Goal: Task Accomplishment & Management: Manage account settings

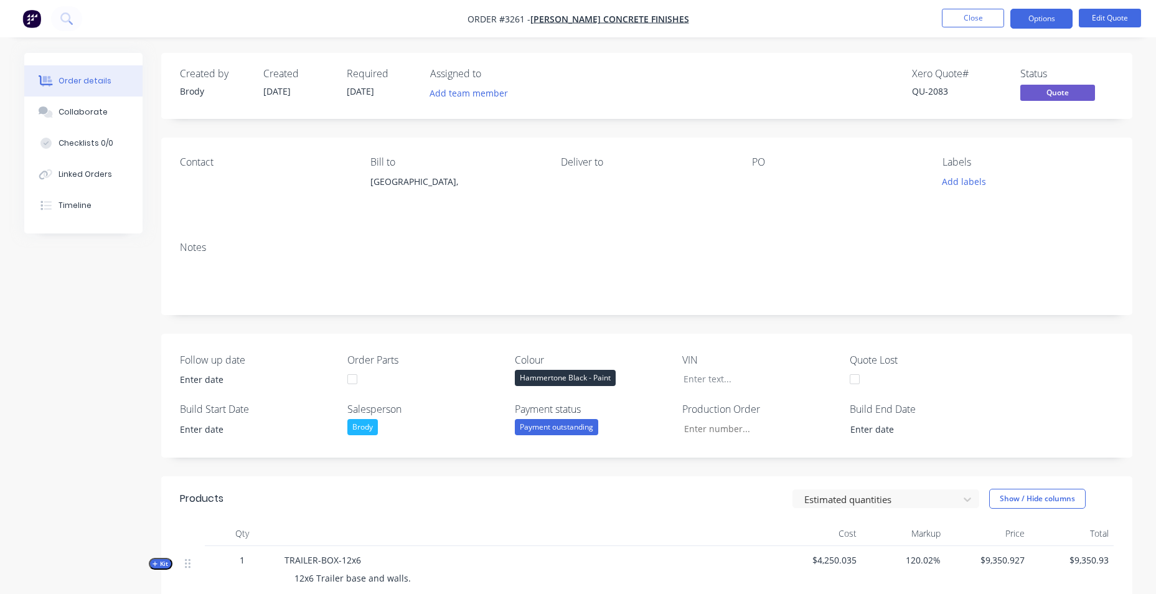
click at [78, 86] on div "Order details" at bounding box center [85, 80] width 53 height 11
click at [31, 17] on img "button" at bounding box center [31, 18] width 19 height 19
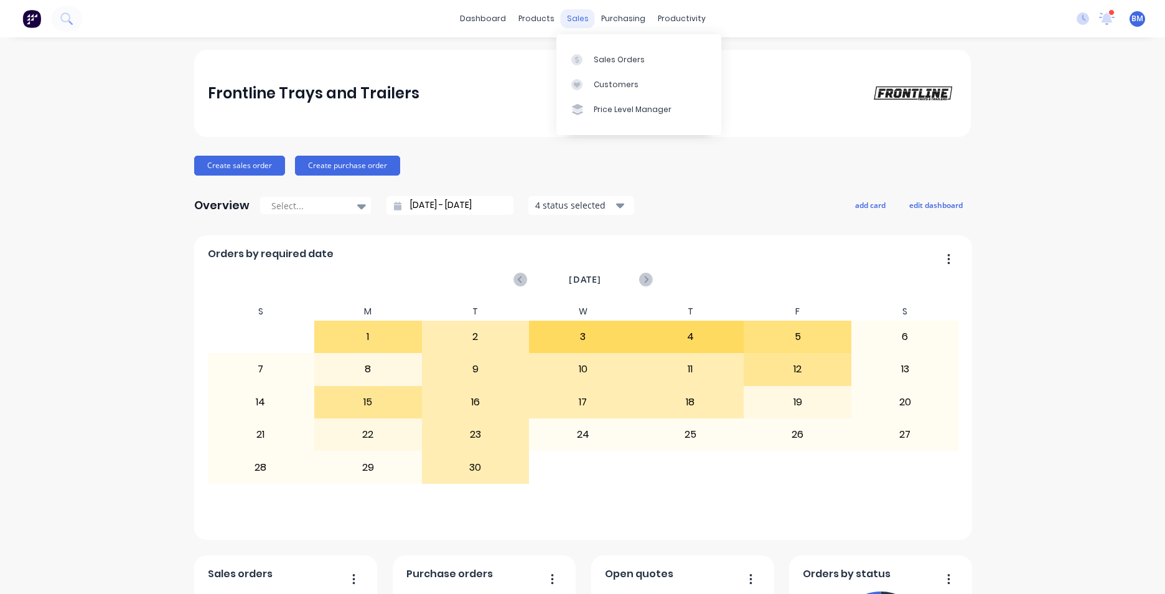
click at [569, 22] on div "sales" at bounding box center [578, 18] width 34 height 19
click at [68, 21] on icon at bounding box center [66, 18] width 12 height 12
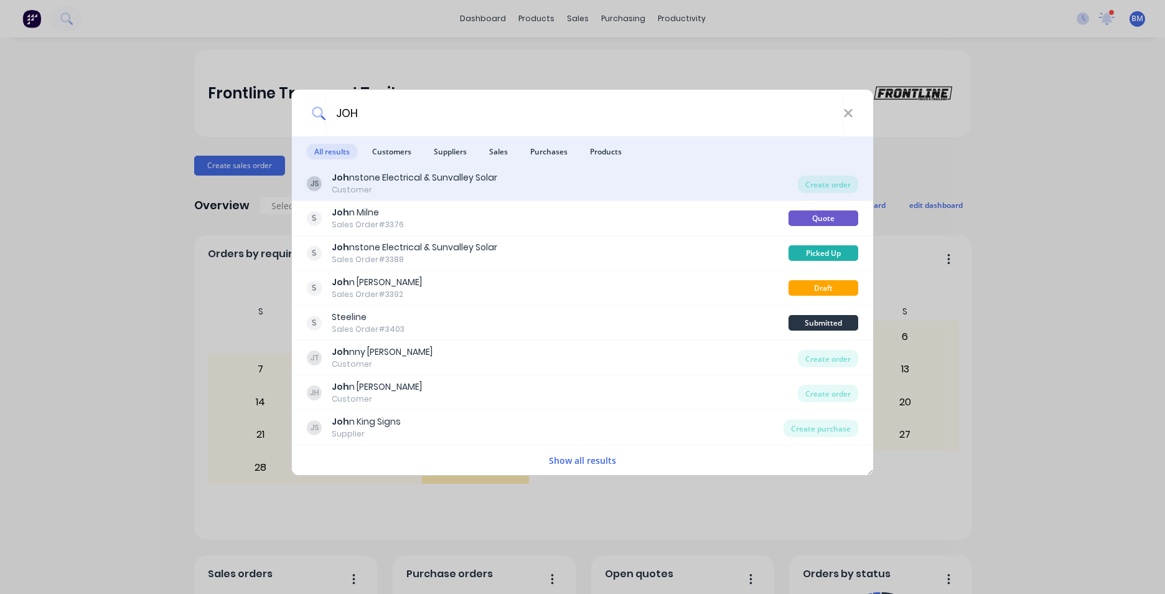
type input "JOH"
click at [514, 189] on div "[PERSON_NAME] nstone Electrical & Sunvalley Solar Customer" at bounding box center [552, 183] width 491 height 24
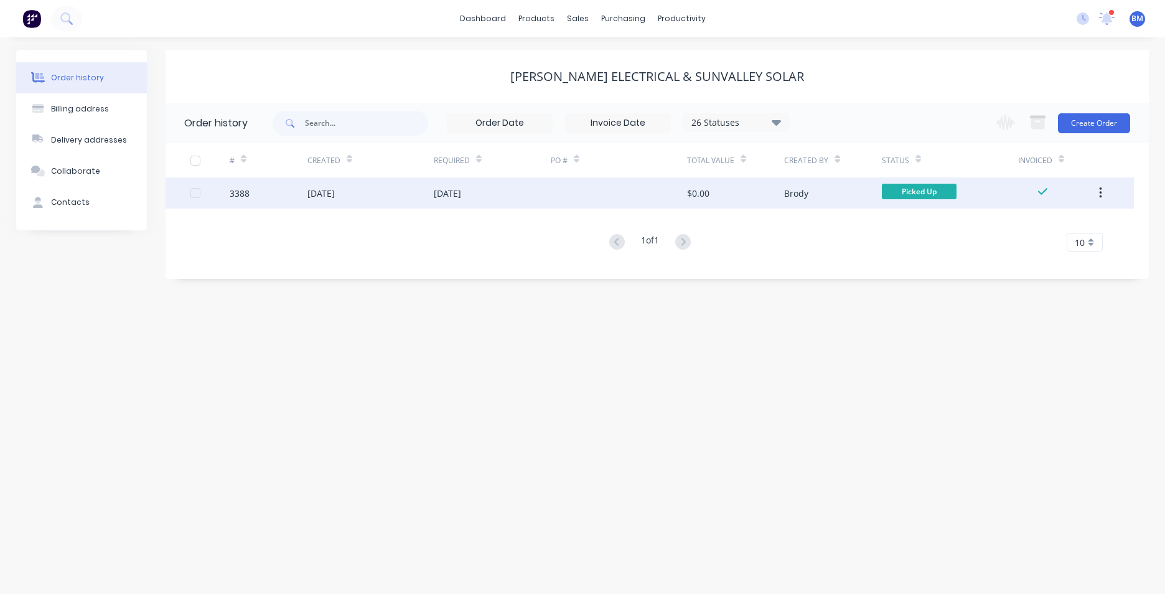
click at [419, 194] on div "[DATE]" at bounding box center [371, 192] width 126 height 31
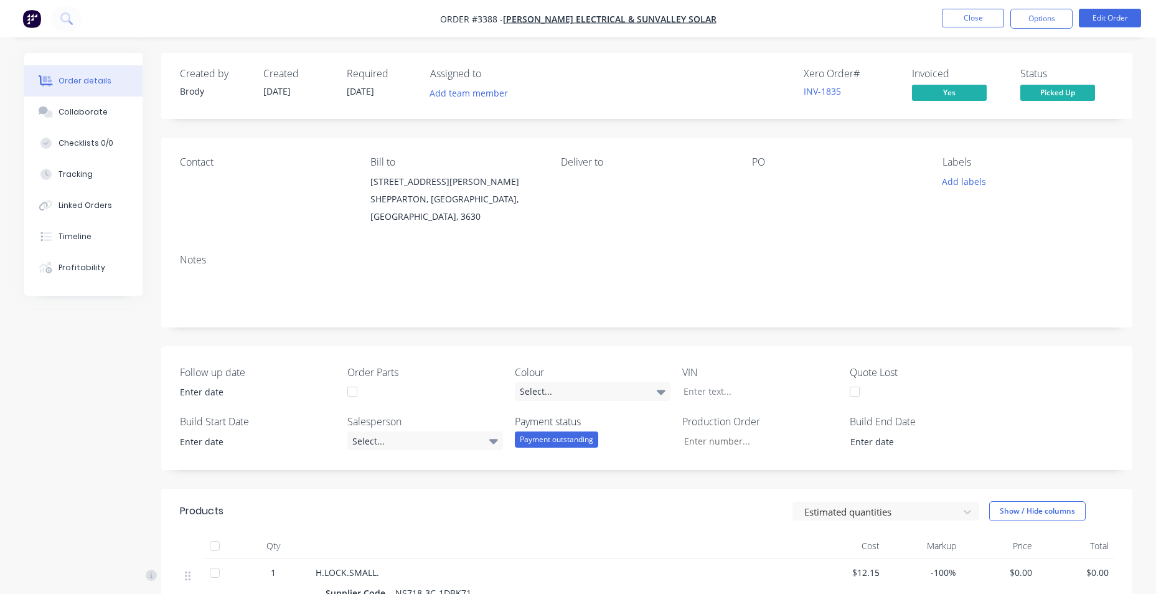
click at [407, 31] on nav "Order #3388 - [PERSON_NAME] Electrical & Sunvalley Solar Close Options Edit Ord…" at bounding box center [578, 18] width 1156 height 37
click at [984, 22] on button "Close" at bounding box center [973, 18] width 62 height 19
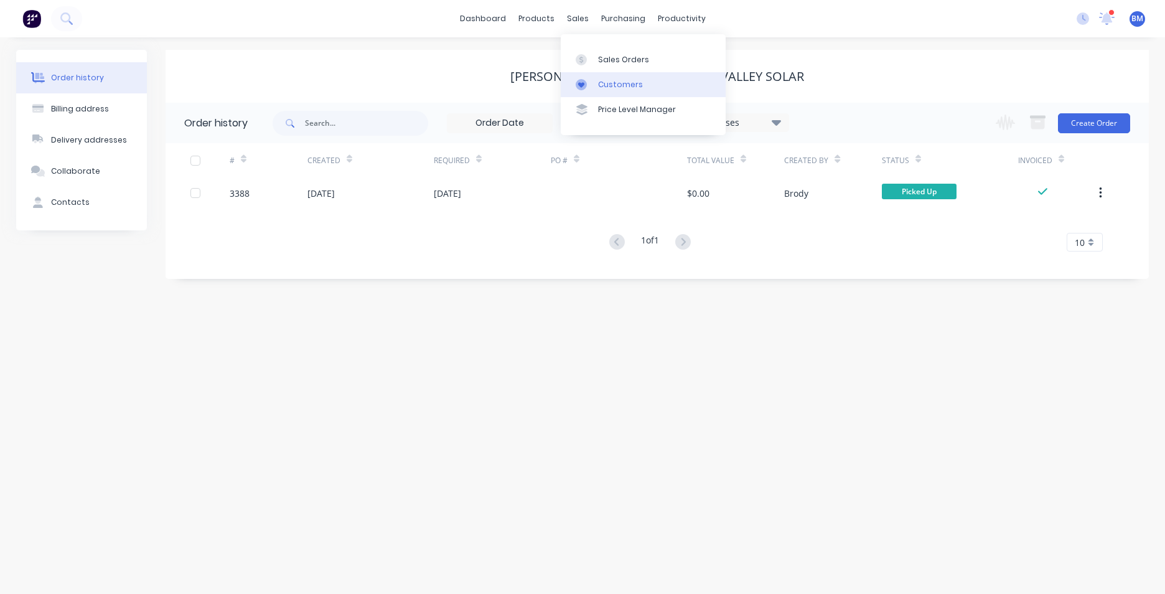
click at [604, 85] on div "Customers" at bounding box center [620, 84] width 45 height 11
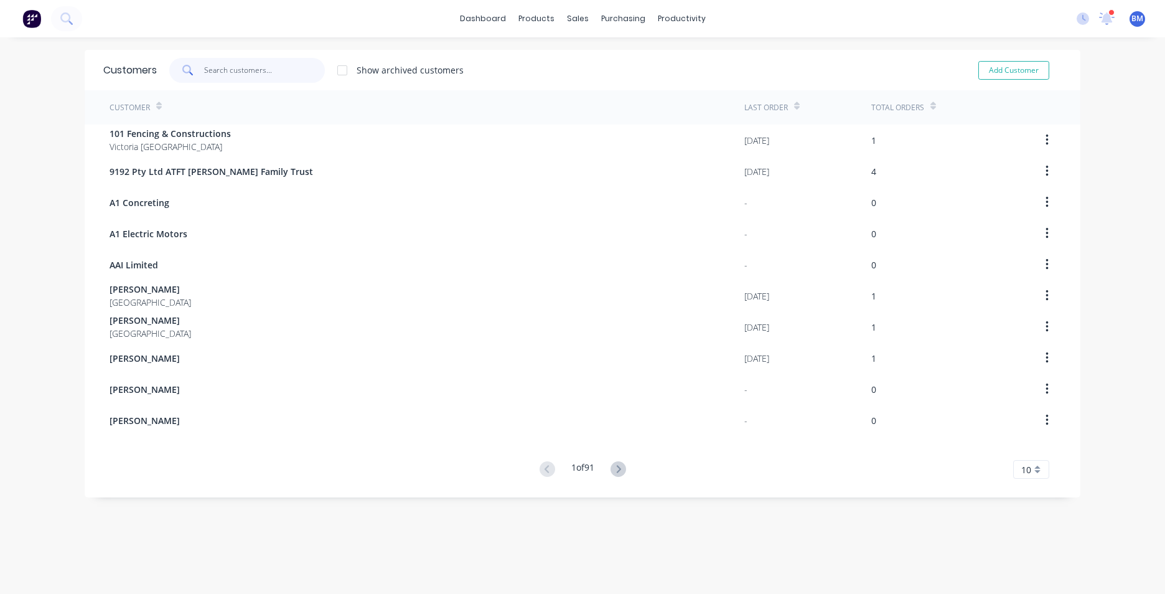
click at [243, 78] on input "text" at bounding box center [264, 70] width 121 height 25
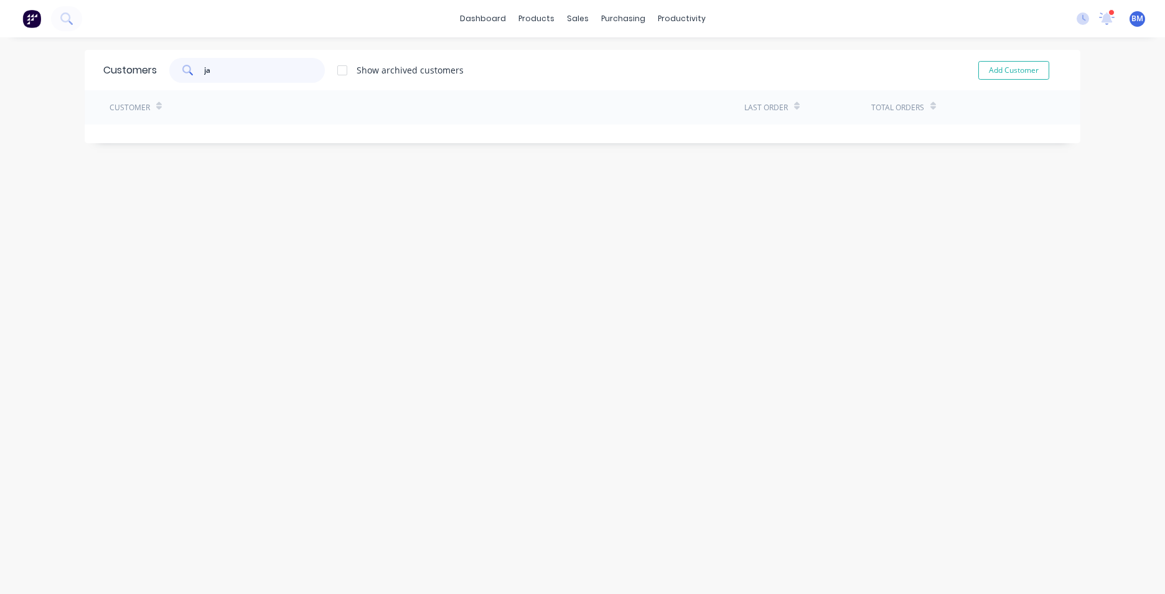
type input "j"
drag, startPoint x: 232, startPoint y: 73, endPoint x: -14, endPoint y: 70, distance: 246.6
click at [0, 70] on html "dashboard products sales purchasing productivity dashboard products Product Cat…" at bounding box center [582, 297] width 1165 height 594
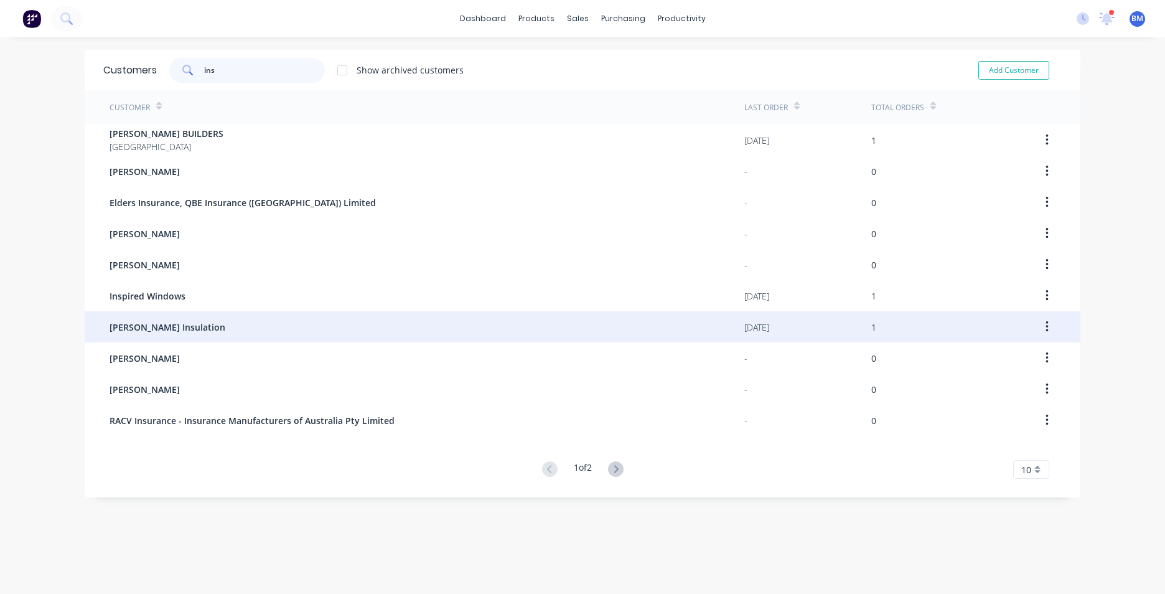
type input "ins"
click at [184, 329] on div "[PERSON_NAME] Insulation" at bounding box center [427, 326] width 635 height 31
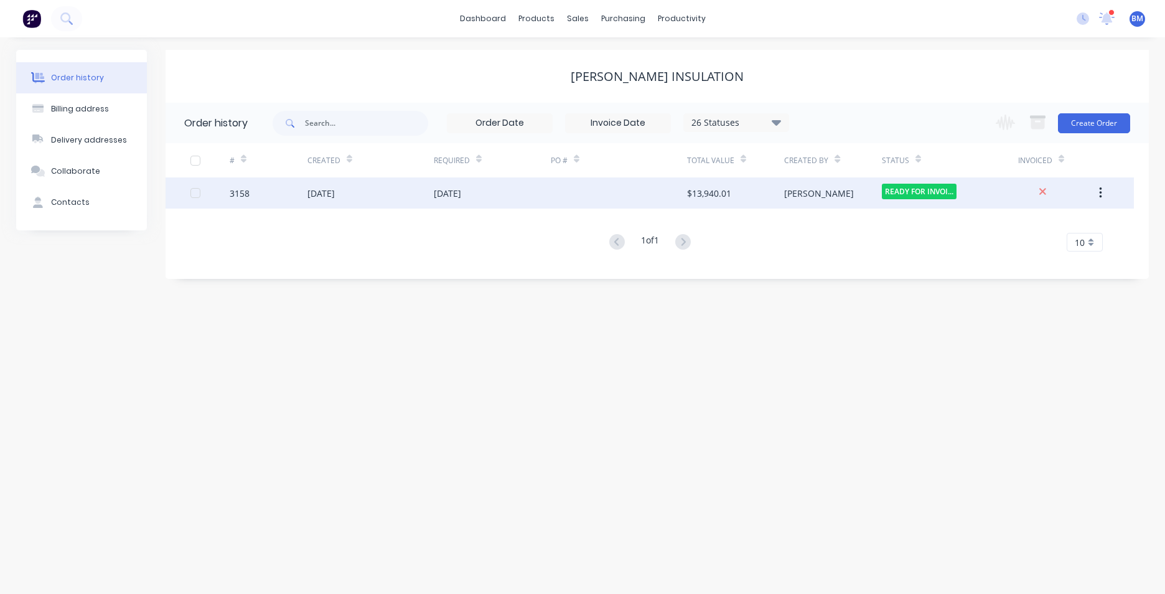
click at [362, 199] on div "[DATE]" at bounding box center [371, 192] width 126 height 31
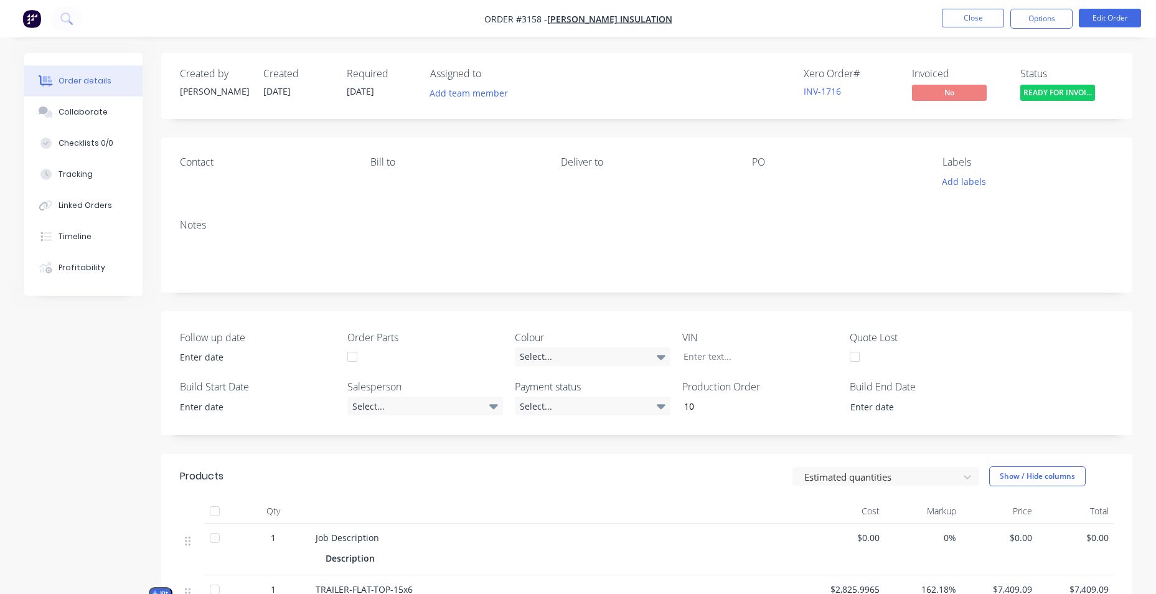
click at [686, 33] on nav "Order #3158 - [PERSON_NAME] Insulation Close Options Edit Order" at bounding box center [578, 18] width 1156 height 37
click at [774, 25] on nav "Order #3158 - [PERSON_NAME] Insulation Close Options Edit Order" at bounding box center [578, 18] width 1156 height 37
click at [664, 98] on div "Xero Order # INV-1716 Invoiced No Status READY FOR INVOI..." at bounding box center [834, 86] width 559 height 36
click at [611, 18] on span "[PERSON_NAME] Insulation" at bounding box center [609, 19] width 125 height 12
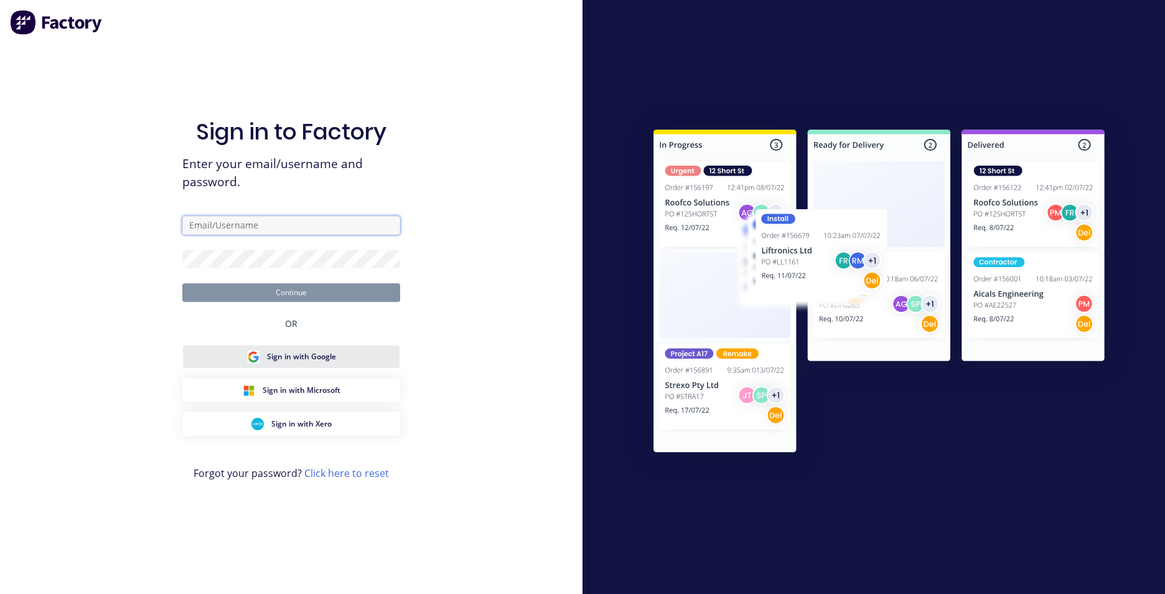
type input "[EMAIL_ADDRESS][DOMAIN_NAME]"
click at [306, 294] on button "Continue" at bounding box center [291, 292] width 218 height 19
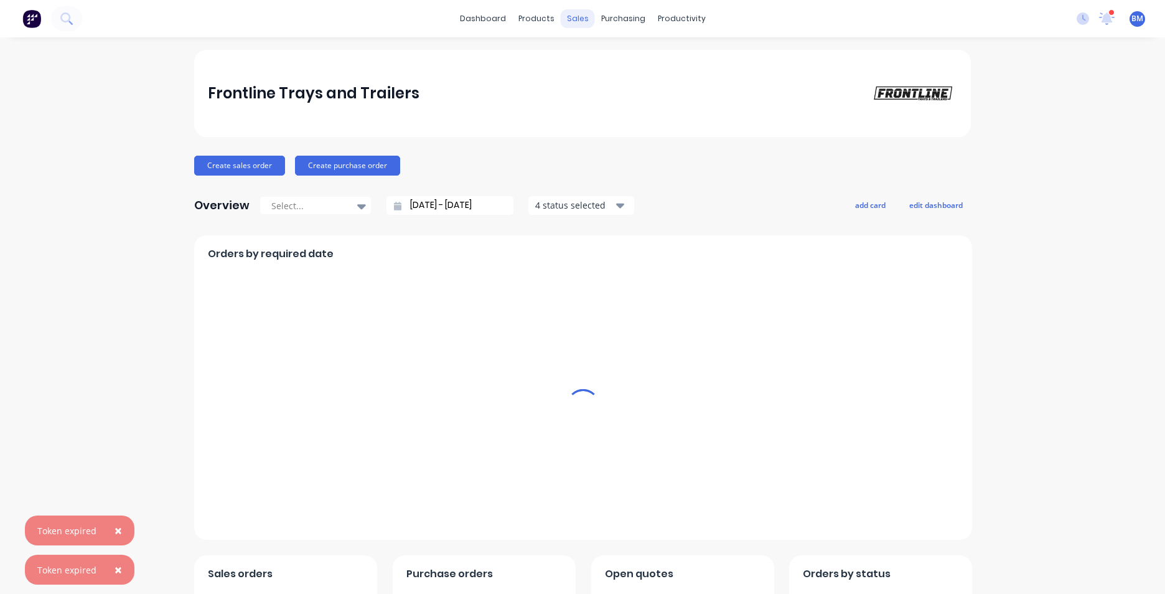
click at [570, 25] on div "sales" at bounding box center [578, 18] width 34 height 19
click at [581, 8] on div "dashboard products sales purchasing productivity dashboard products Product Cat…" at bounding box center [582, 18] width 1165 height 37
click at [574, 19] on div "sales" at bounding box center [578, 18] width 34 height 19
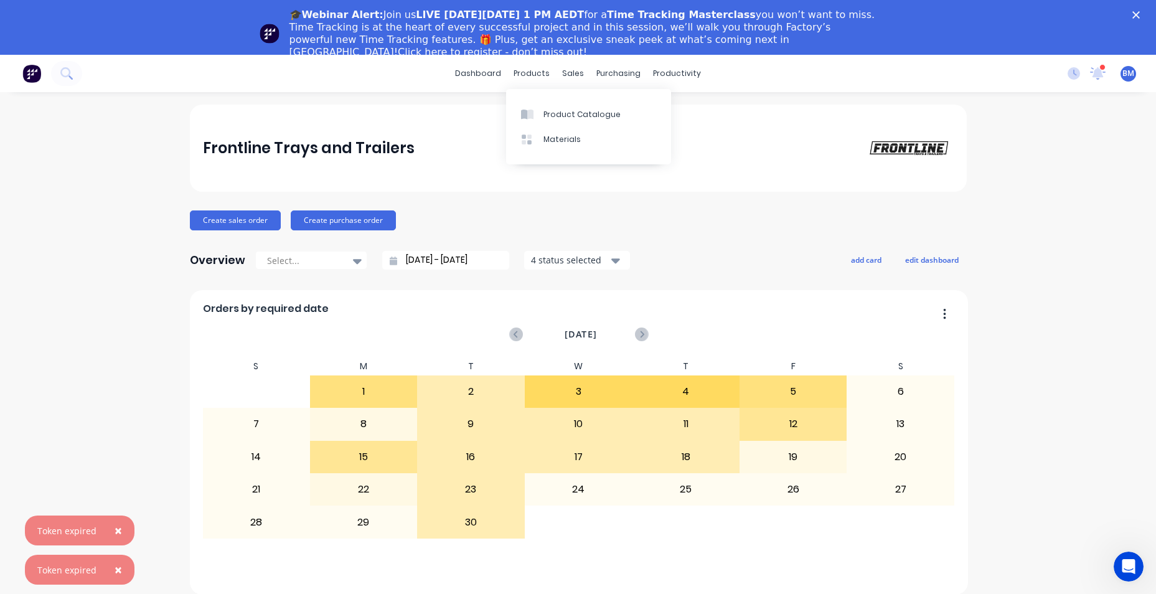
drag, startPoint x: 327, startPoint y: 61, endPoint x: 433, endPoint y: 88, distance: 109.8
click at [326, 61] on div "dashboard products sales purchasing productivity dashboard products Product Cat…" at bounding box center [578, 73] width 1156 height 37
click at [575, 80] on div "sales" at bounding box center [573, 73] width 34 height 19
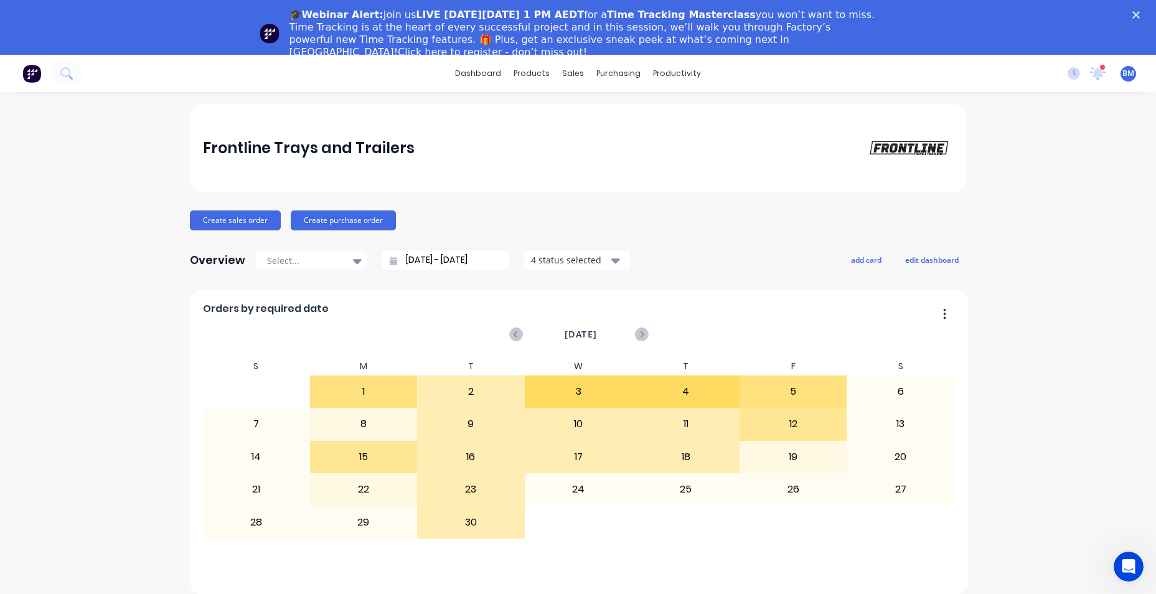
click at [1140, 15] on polygon "Close" at bounding box center [1135, 14] width 7 height 7
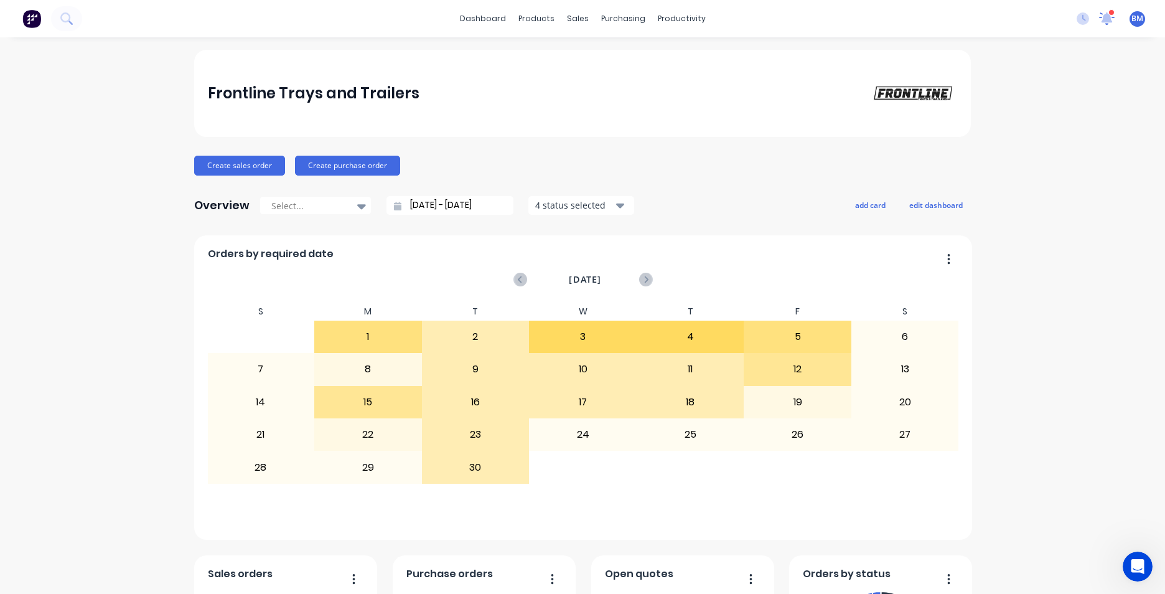
click at [1099, 12] on icon at bounding box center [1107, 18] width 16 height 12
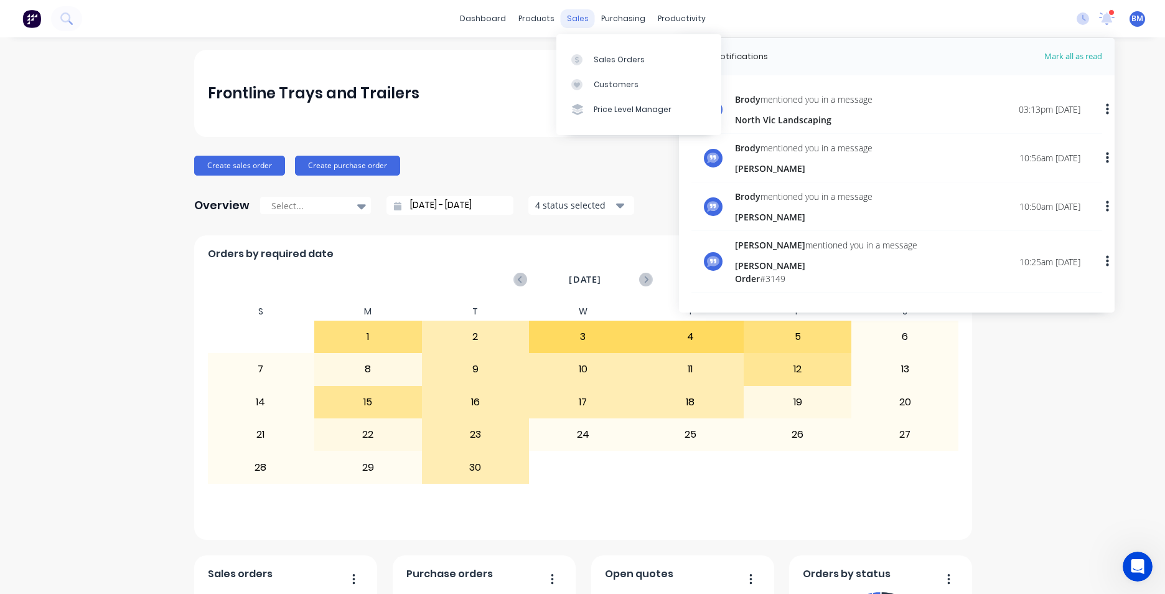
click at [567, 26] on div "sales" at bounding box center [578, 18] width 34 height 19
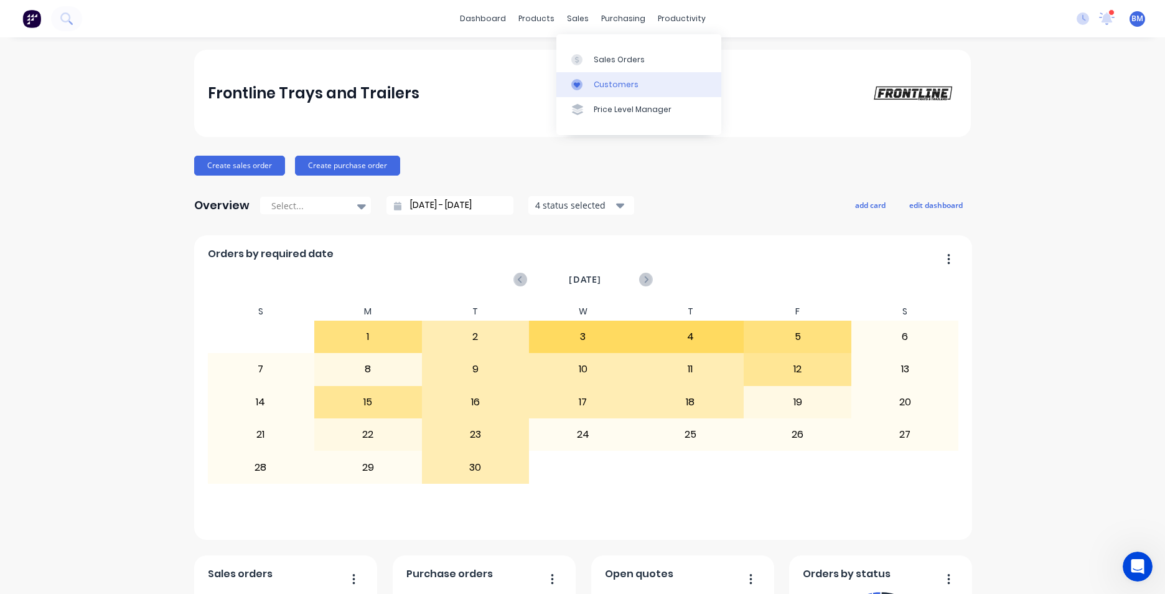
click at [595, 88] on div "Customers" at bounding box center [616, 84] width 45 height 11
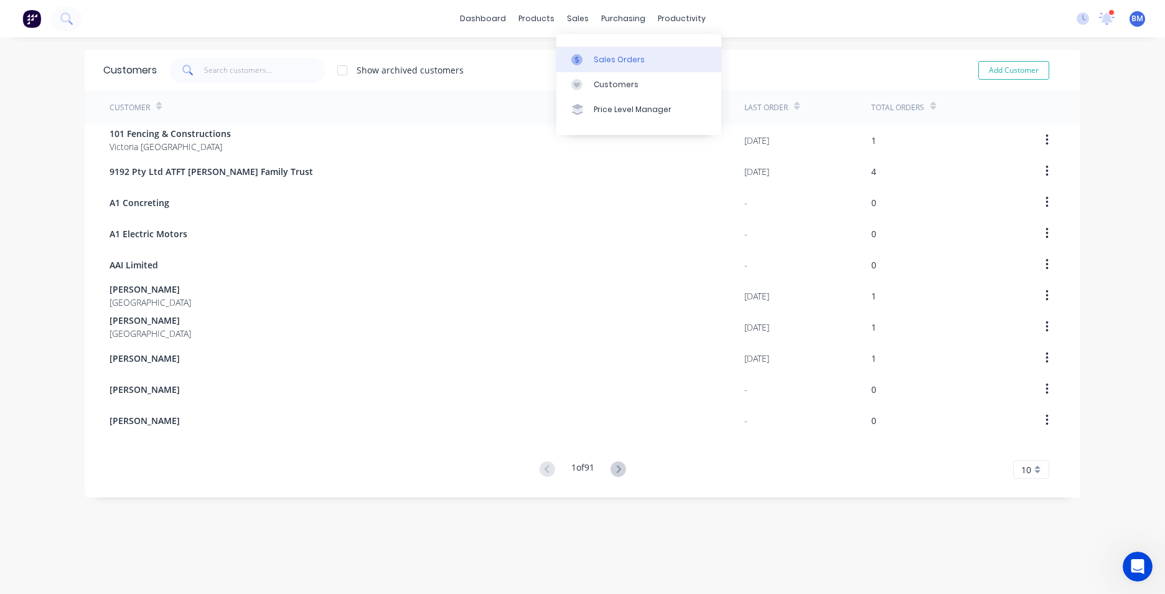
click at [626, 56] on div "Sales Orders" at bounding box center [619, 59] width 51 height 11
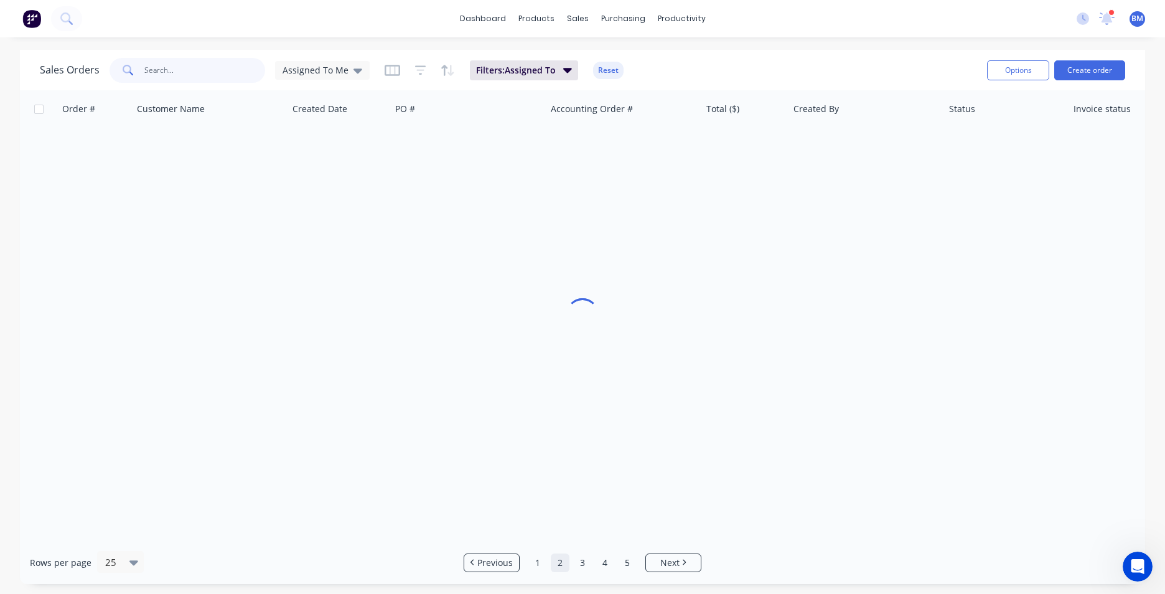
click at [181, 72] on input "text" at bounding box center [204, 70] width 121 height 25
type input "[PERSON_NAME]"
drag, startPoint x: 179, startPoint y: 74, endPoint x: -29, endPoint y: 78, distance: 208.0
click at [0, 78] on html "dashboard products sales purchasing productivity dashboard products Product Cat…" at bounding box center [582, 297] width 1165 height 594
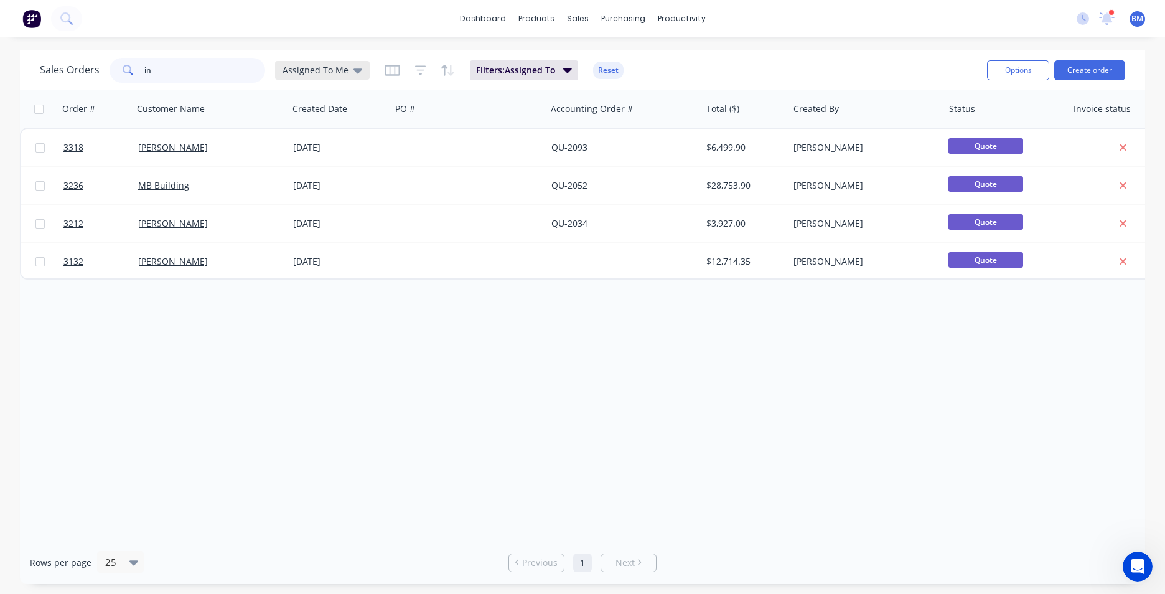
type input "ins"
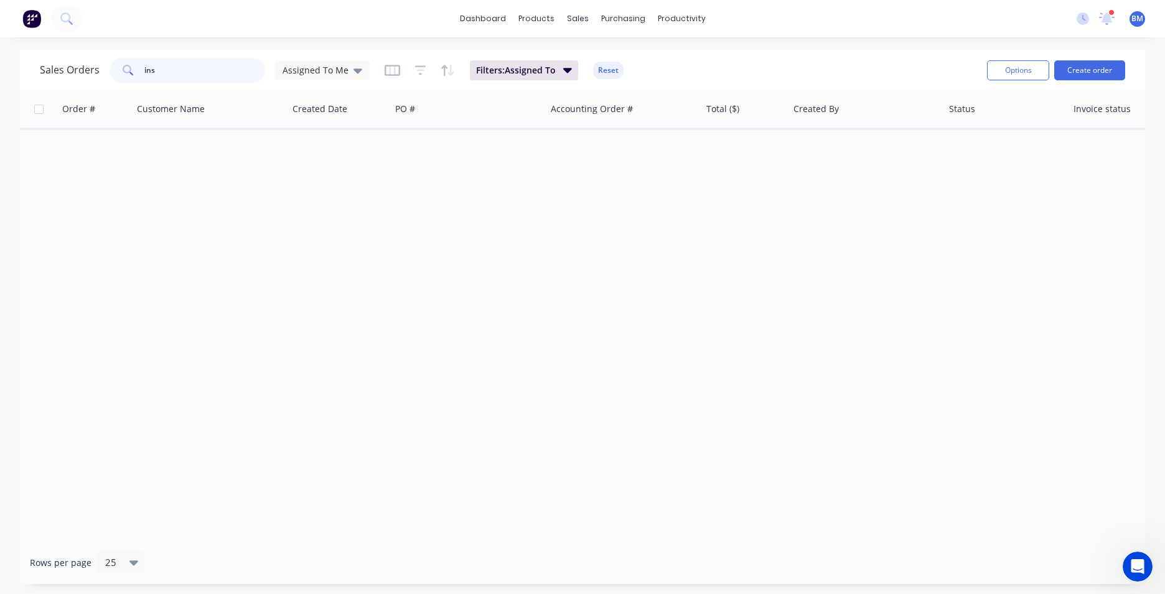
drag, startPoint x: 206, startPoint y: 73, endPoint x: -27, endPoint y: 54, distance: 233.6
click at [0, 54] on html "dashboard products sales purchasing productivity dashboard products Product Cat…" at bounding box center [582, 297] width 1165 height 594
drag, startPoint x: -40, startPoint y: 75, endPoint x: -91, endPoint y: 67, distance: 51.1
click at [0, 67] on html "dashboard products sales purchasing productivity dashboard products Product Cat…" at bounding box center [582, 297] width 1165 height 594
type input "north"
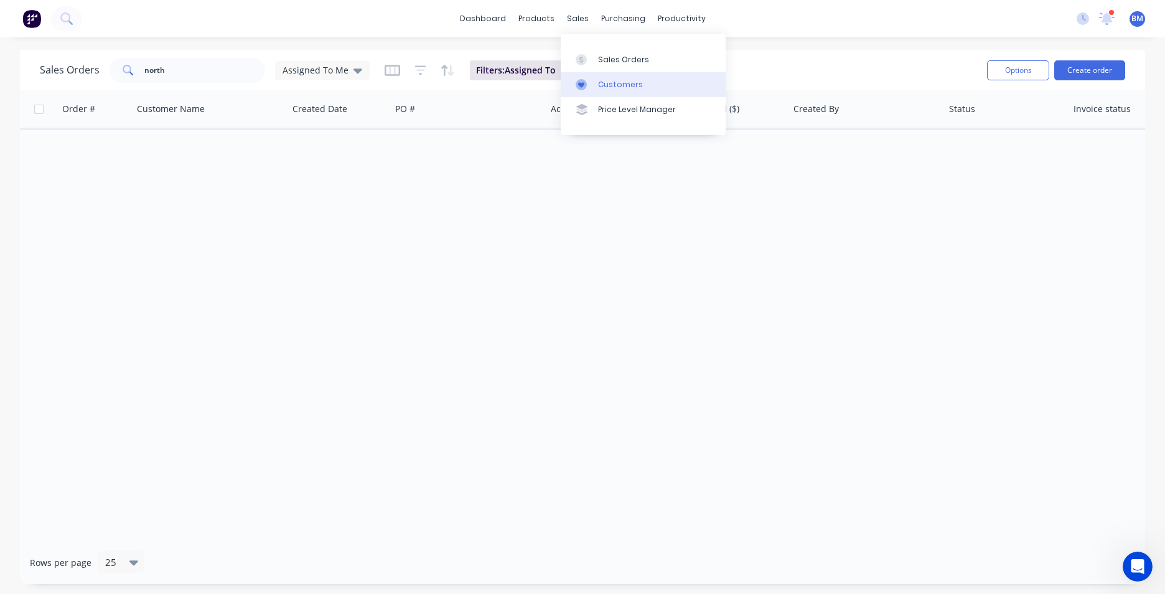
click at [595, 90] on link "Customers" at bounding box center [643, 84] width 165 height 25
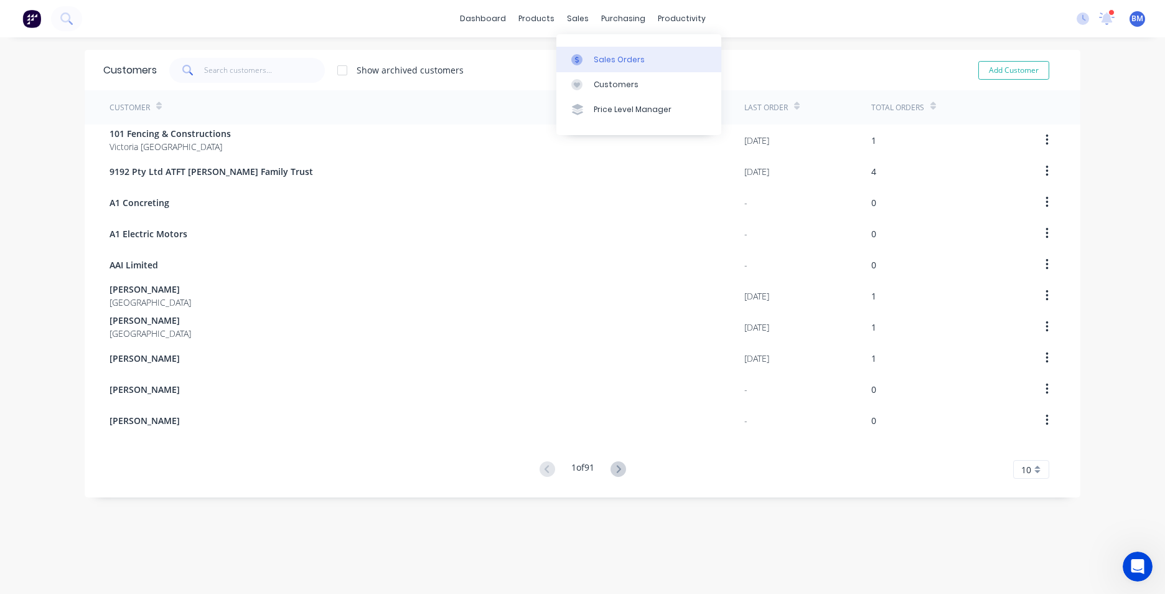
click at [590, 62] on link "Sales Orders" at bounding box center [639, 59] width 165 height 25
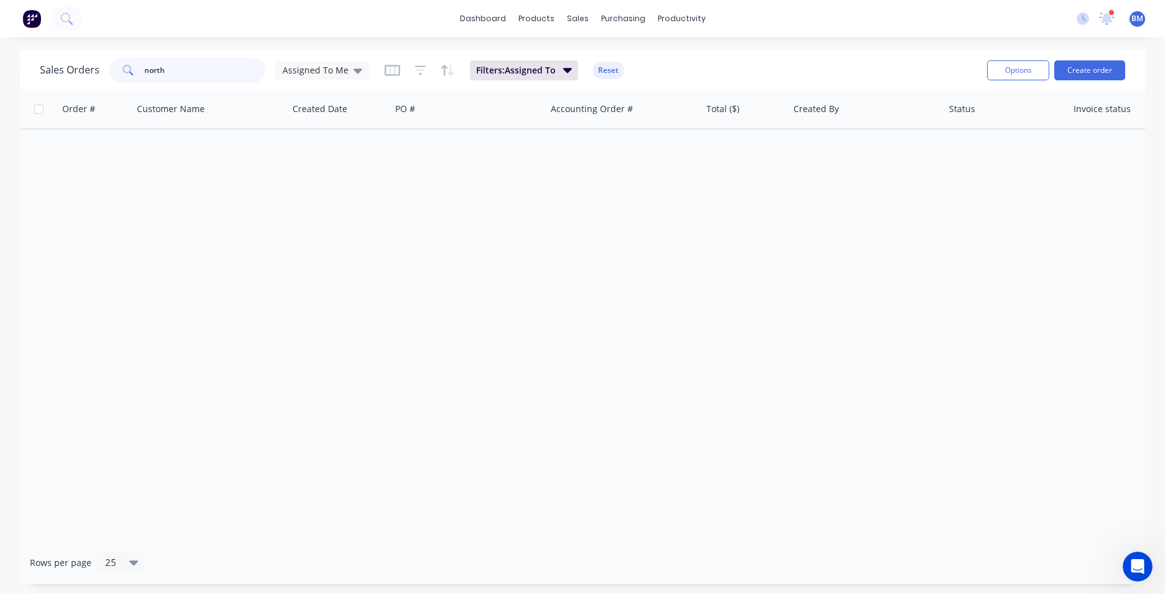
drag, startPoint x: 184, startPoint y: 75, endPoint x: 147, endPoint y: 75, distance: 36.7
click at [147, 75] on input "north" at bounding box center [204, 70] width 121 height 25
type input "n"
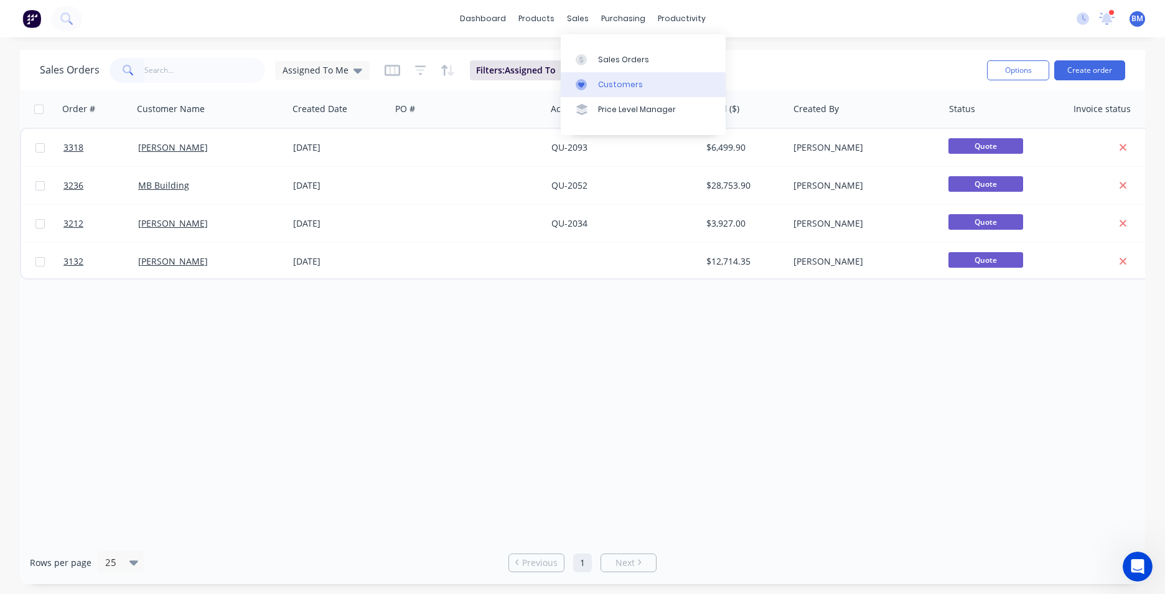
click at [608, 88] on div "Customers" at bounding box center [620, 84] width 45 height 11
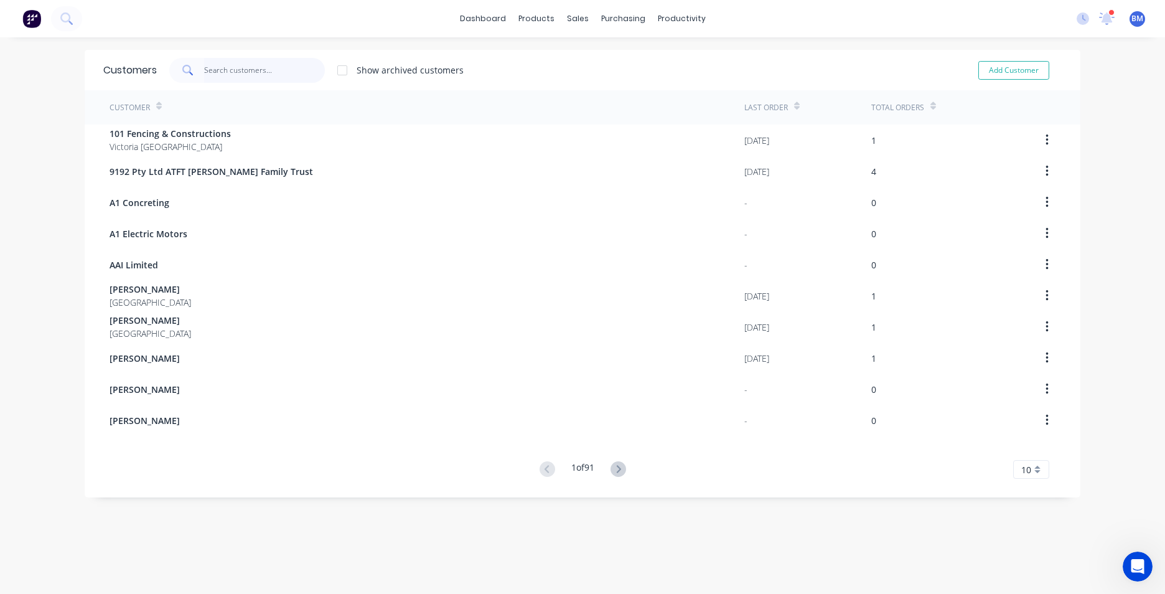
click at [225, 73] on input "text" at bounding box center [264, 70] width 121 height 25
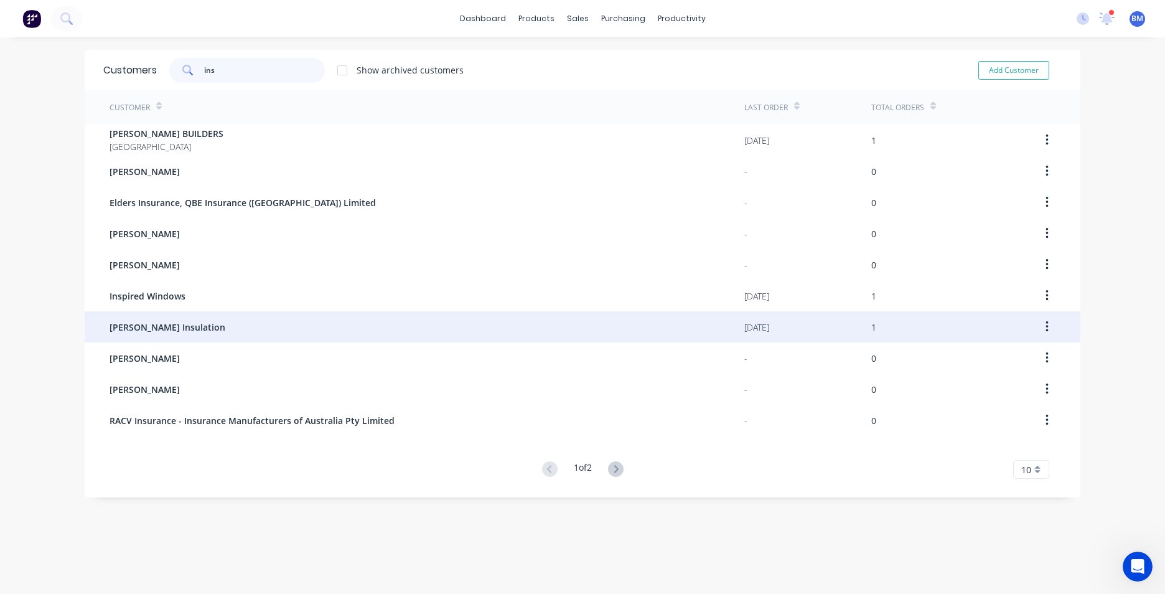
type input "ins"
click at [141, 336] on div "[PERSON_NAME] Insulation" at bounding box center [427, 326] width 635 height 31
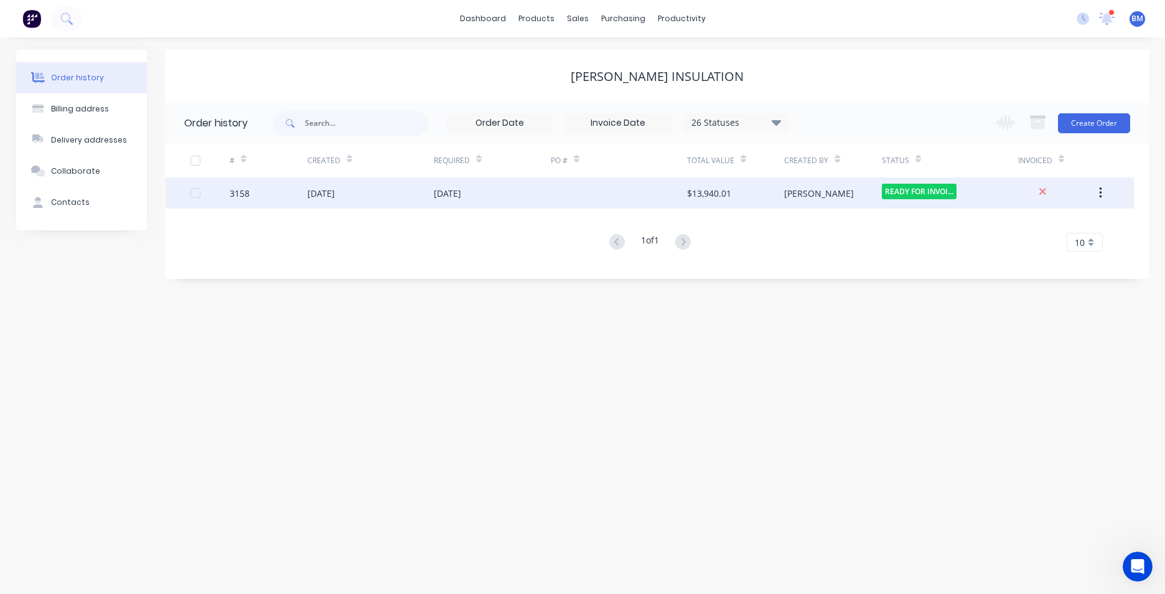
click at [468, 201] on div "[DATE]" at bounding box center [492, 192] width 117 height 31
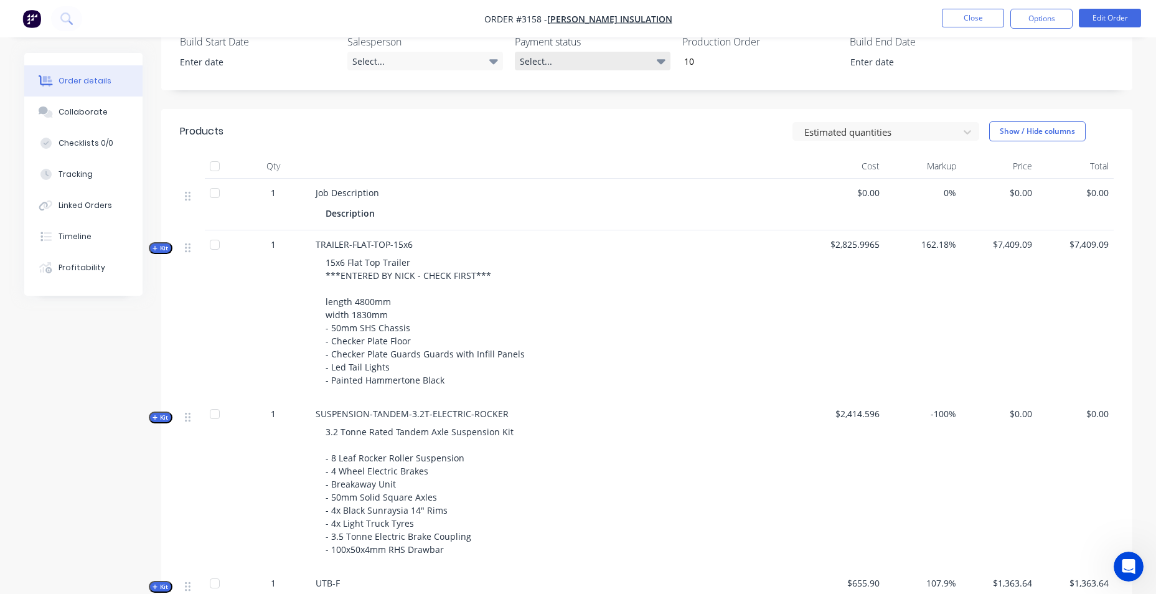
scroll to position [125, 0]
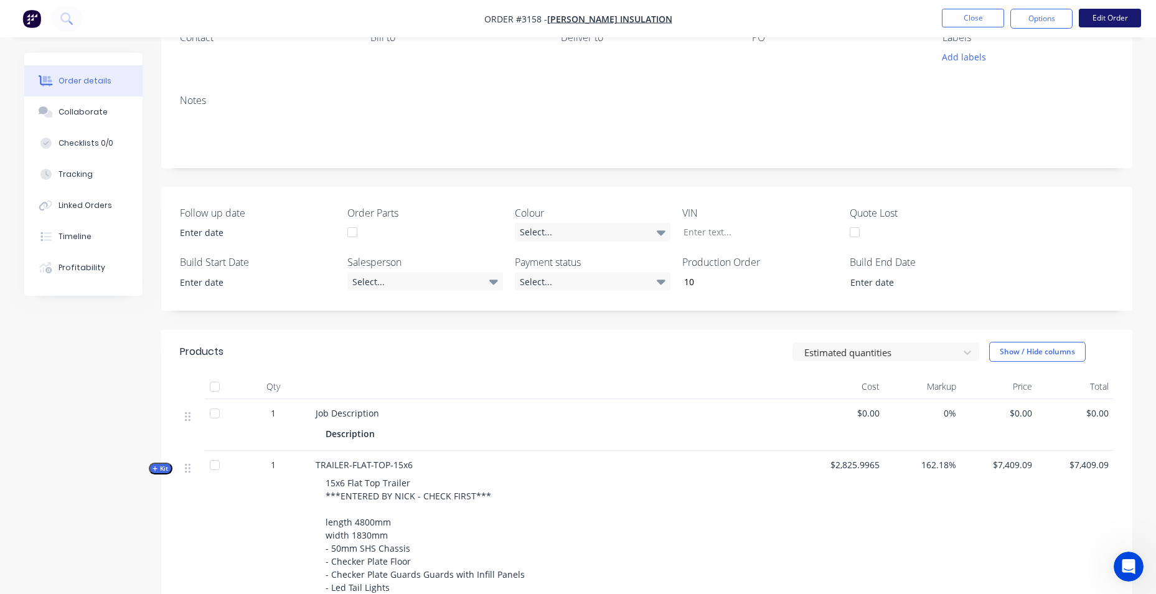
click at [1097, 24] on button "Edit Order" at bounding box center [1110, 18] width 62 height 19
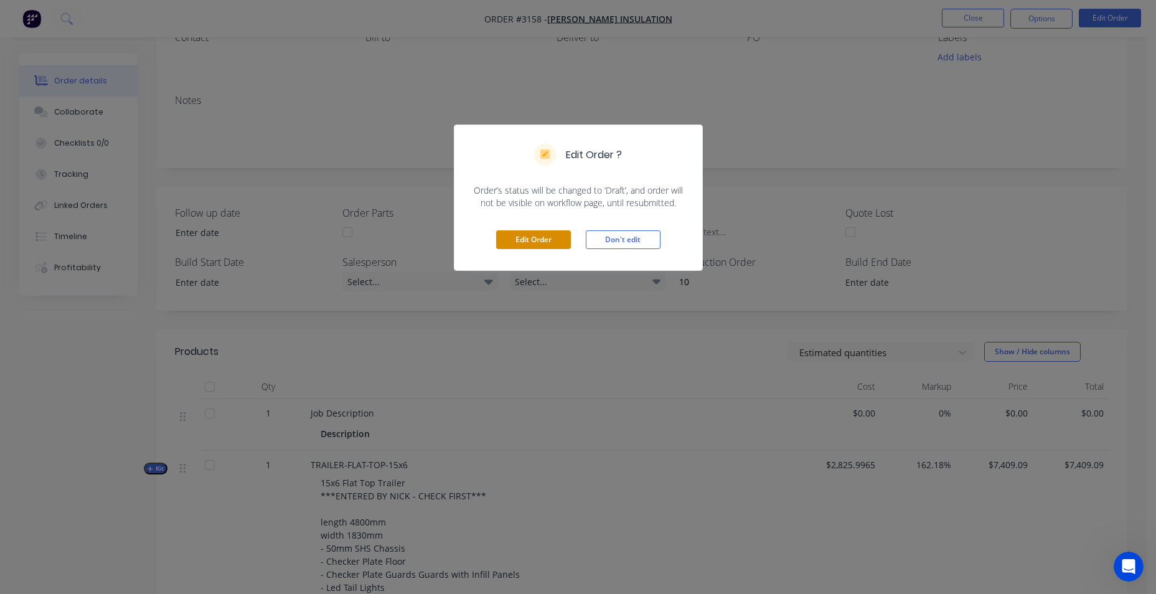
click at [521, 240] on button "Edit Order" at bounding box center [533, 239] width 75 height 19
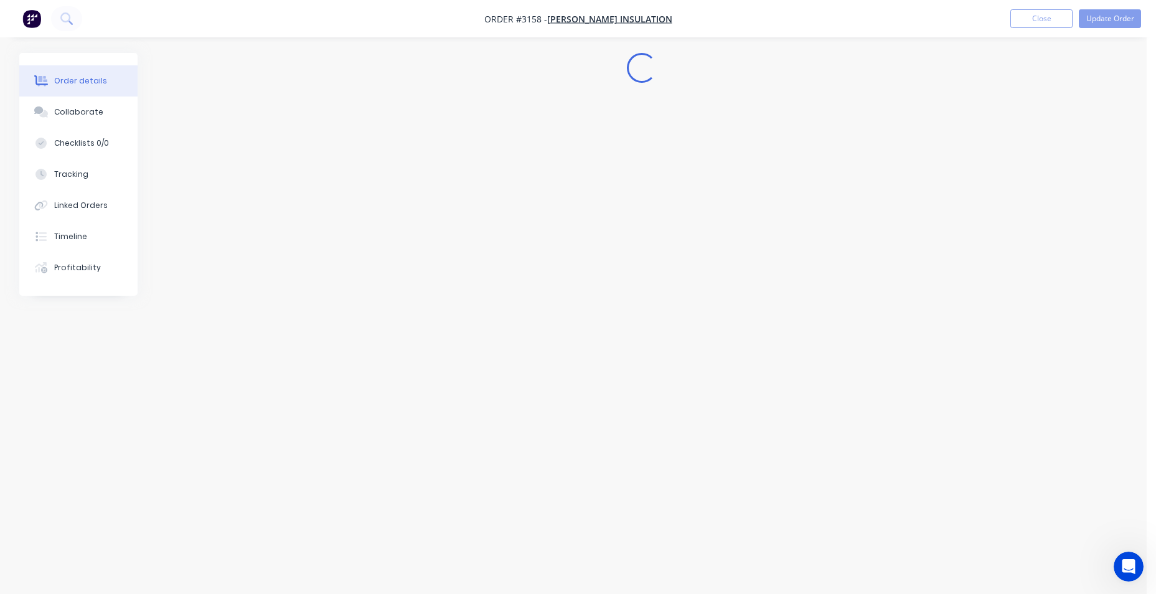
scroll to position [0, 0]
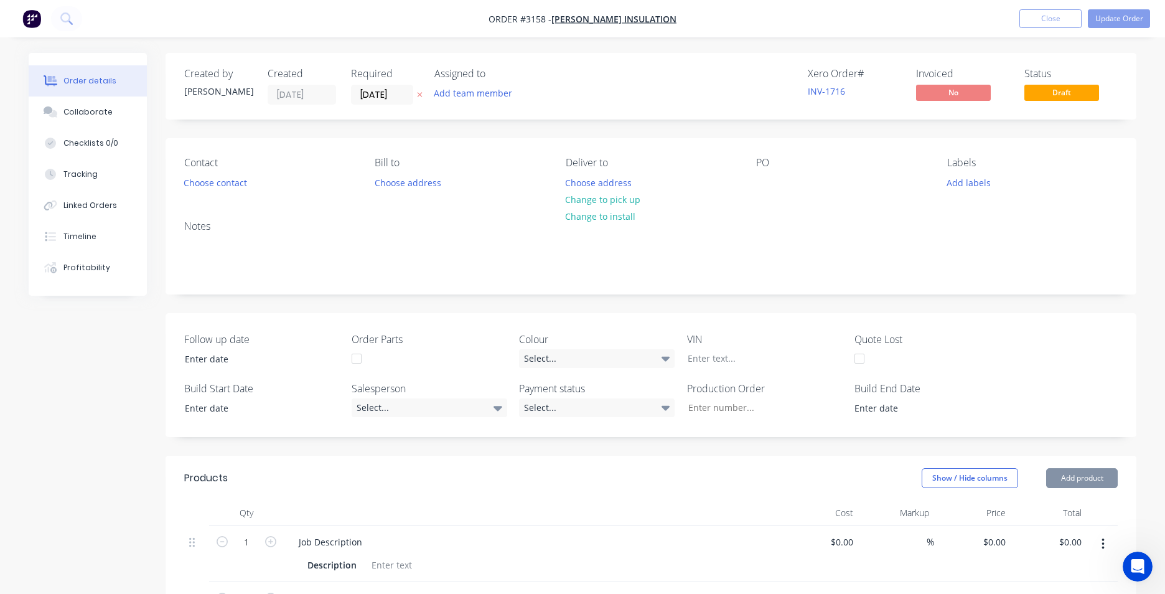
type input "10"
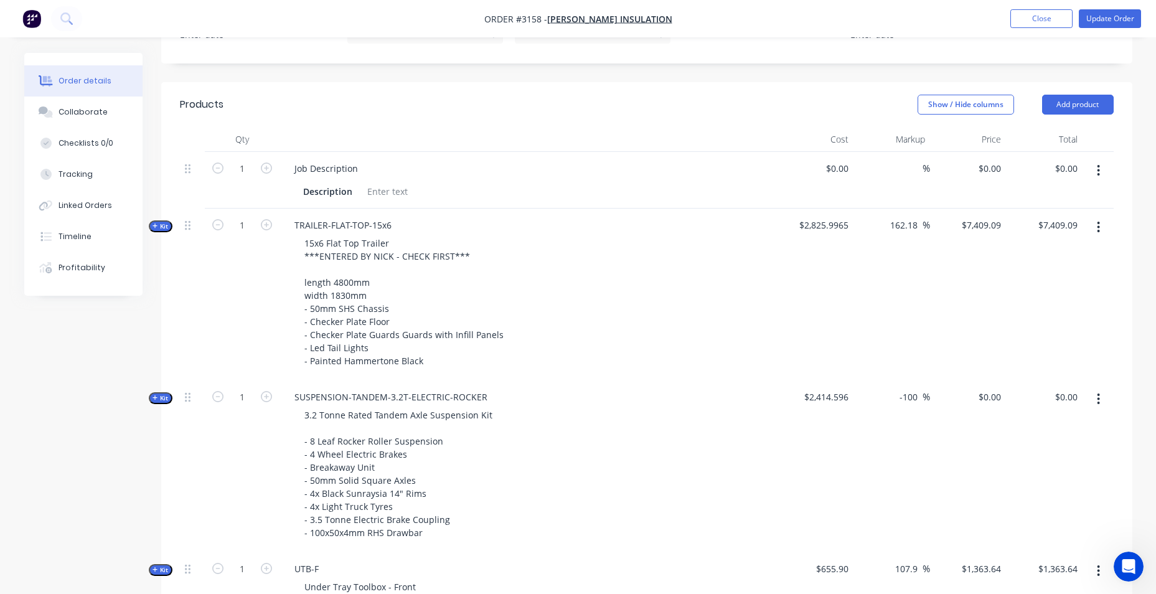
scroll to position [125, 0]
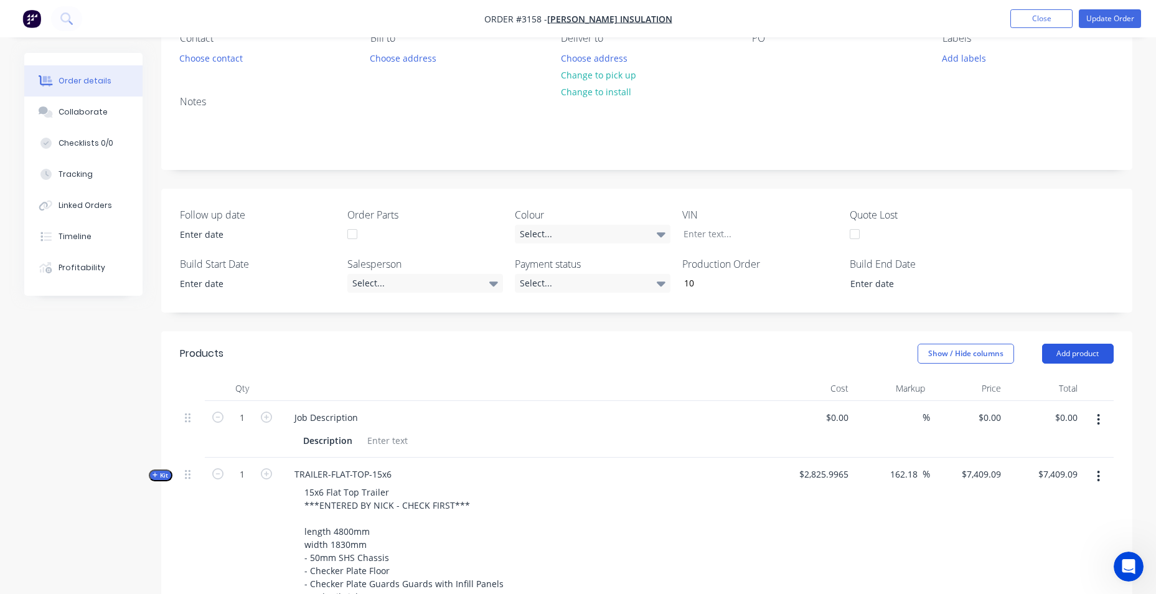
click at [1081, 347] on button "Add product" at bounding box center [1078, 354] width 72 height 20
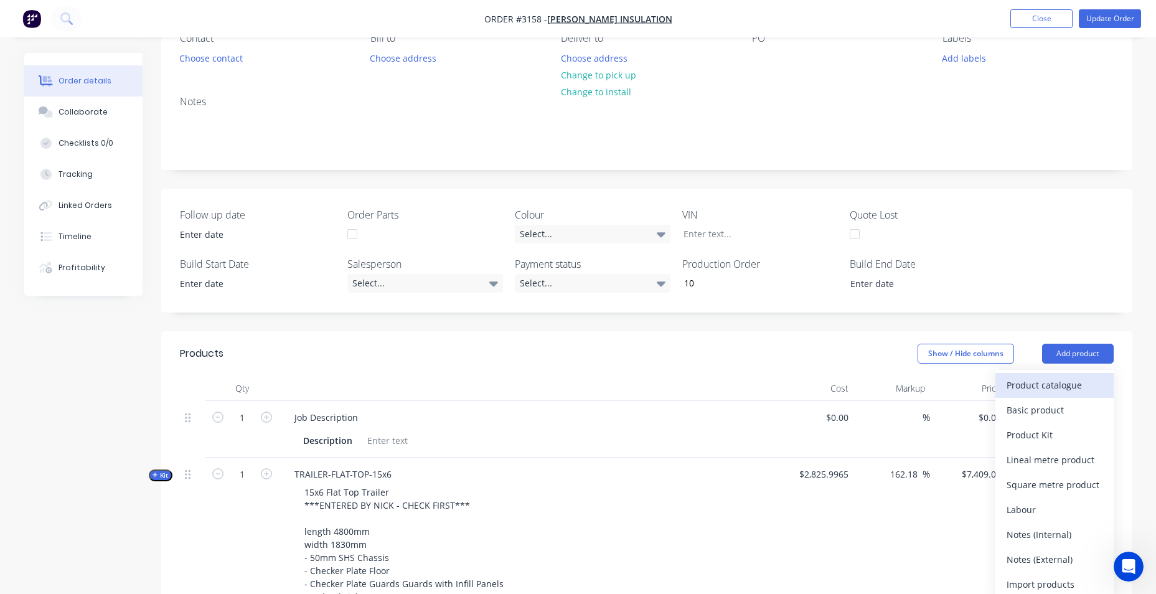
click at [1042, 387] on div "Product catalogue" at bounding box center [1055, 385] width 96 height 18
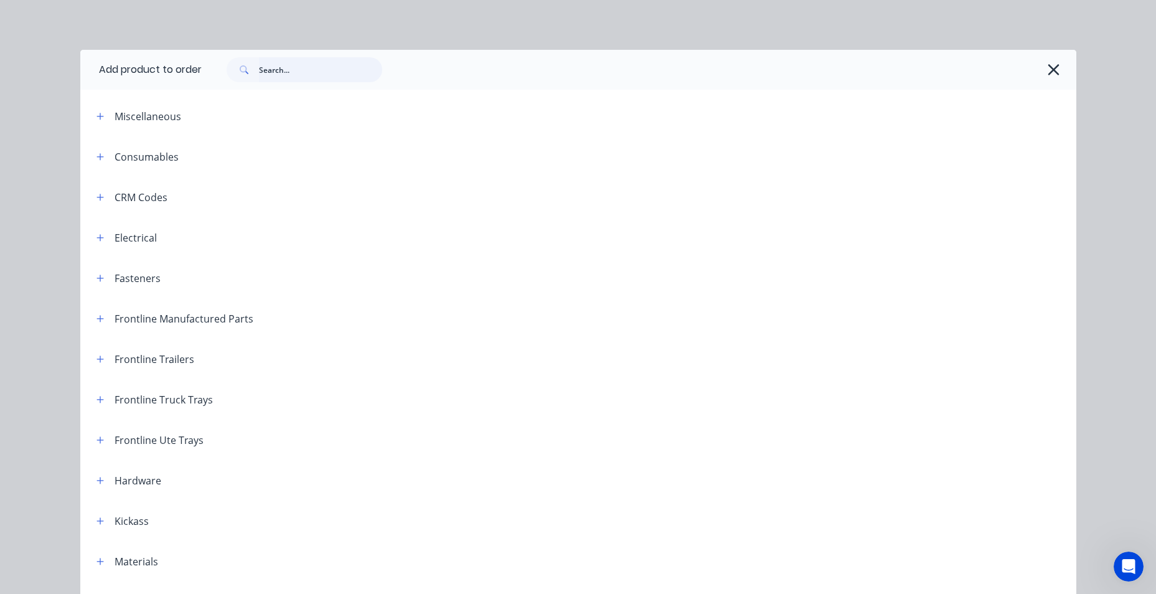
click at [303, 76] on input "text" at bounding box center [320, 69] width 123 height 25
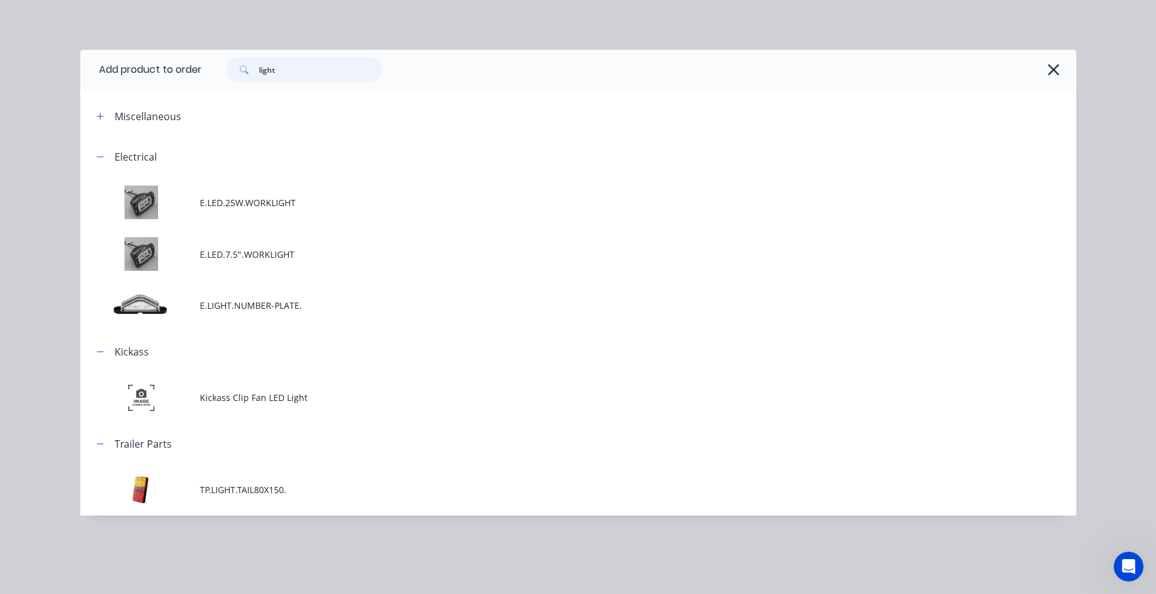
drag, startPoint x: 282, startPoint y: 71, endPoint x: 199, endPoint y: 70, distance: 83.4
click at [199, 70] on header "Add product to order light" at bounding box center [578, 70] width 996 height 40
type input "led"
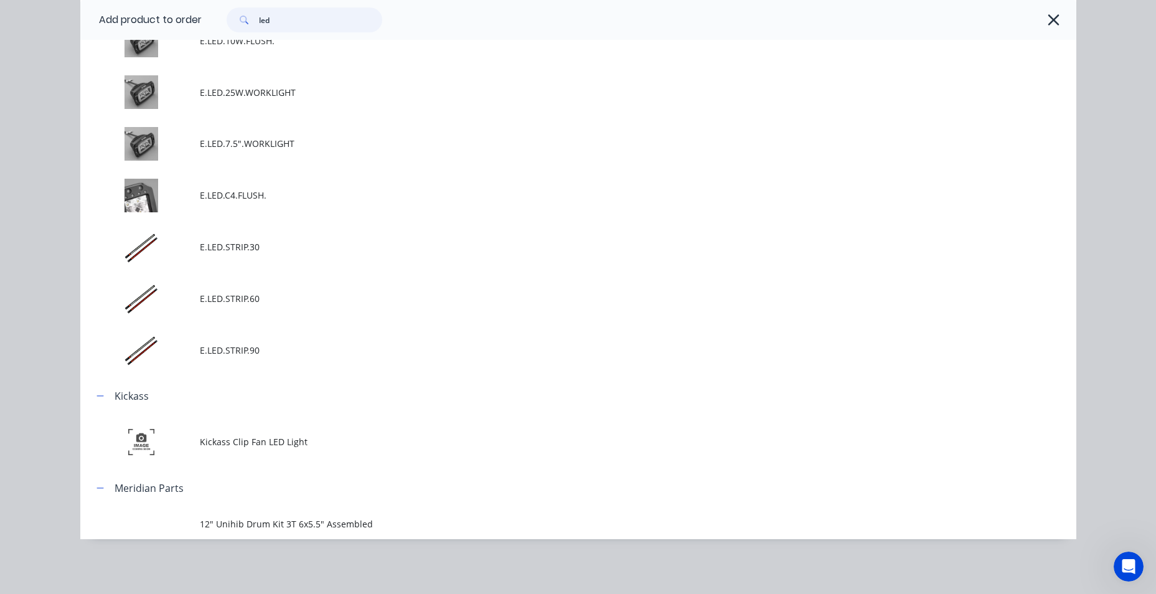
scroll to position [142, 0]
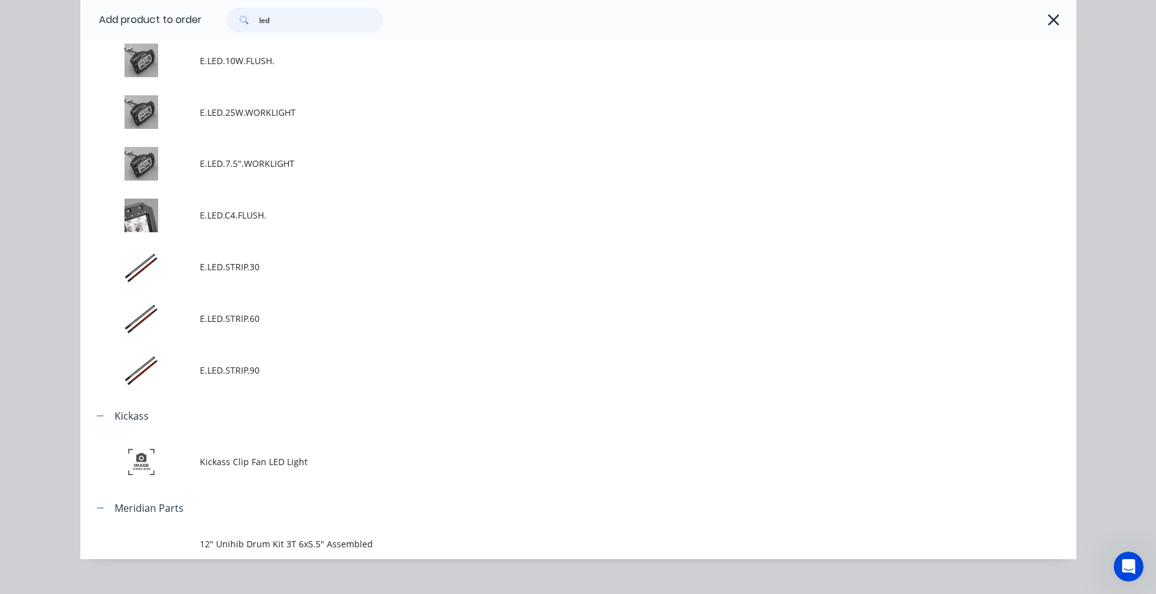
drag, startPoint x: 288, startPoint y: 21, endPoint x: 104, endPoint y: 9, distance: 184.0
click at [104, 9] on header "Add product to order led" at bounding box center [578, 20] width 996 height 40
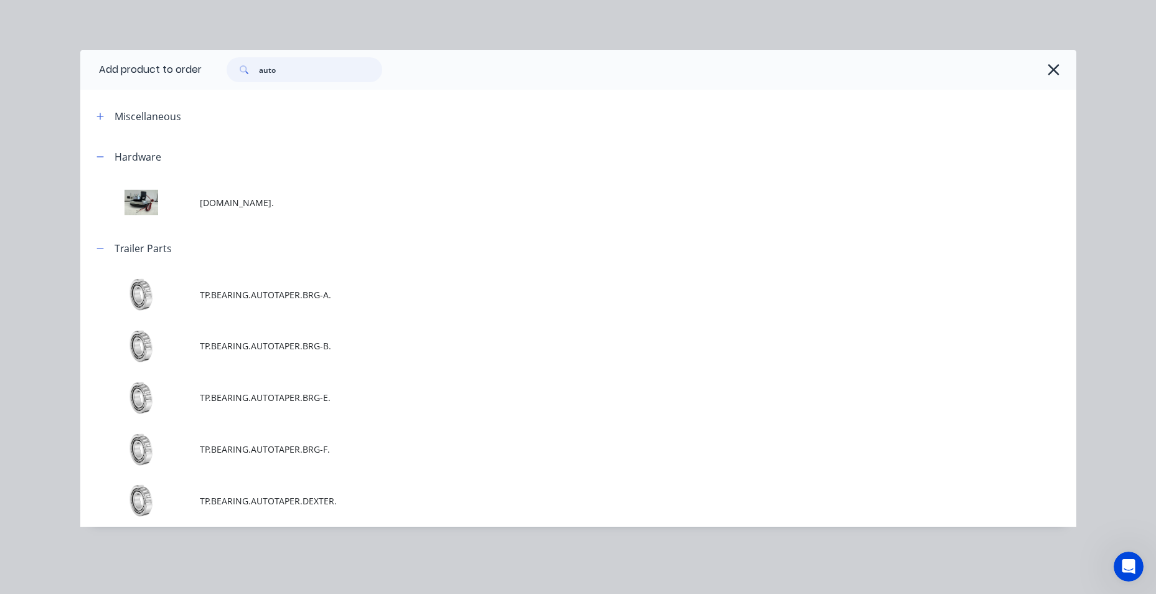
scroll to position [0, 0]
drag, startPoint x: 285, startPoint y: 69, endPoint x: 123, endPoint y: 72, distance: 161.9
click at [128, 73] on header "Add product to order auto" at bounding box center [578, 70] width 996 height 40
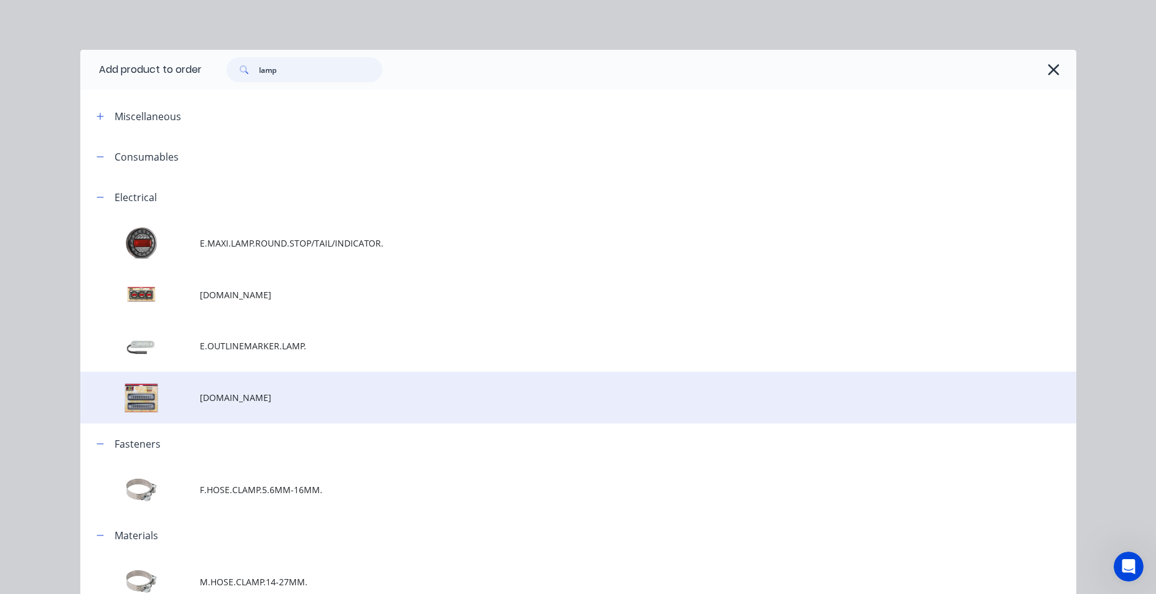
type input "lamp"
click at [306, 404] on span "[DOMAIN_NAME]" at bounding box center [550, 397] width 701 height 13
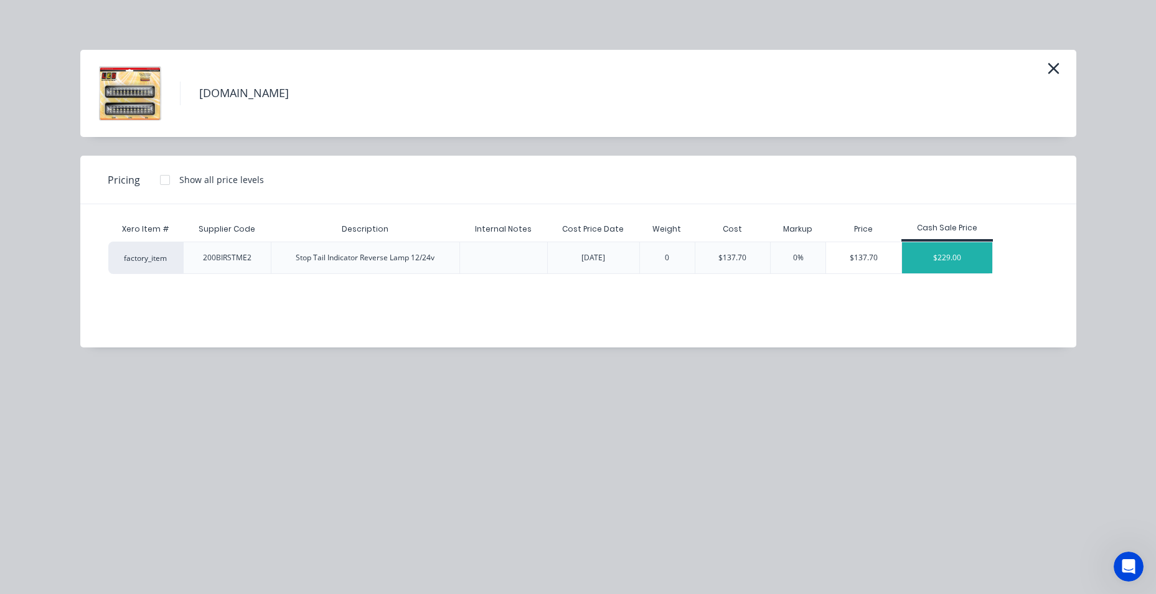
click at [960, 258] on div "$229.00" at bounding box center [947, 257] width 91 height 31
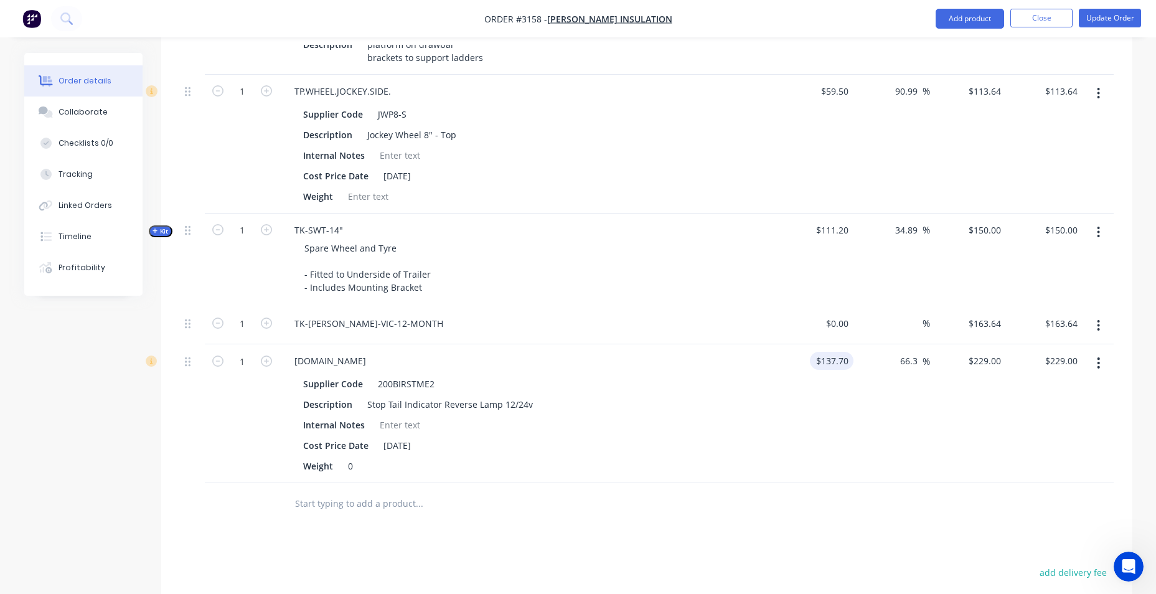
scroll to position [1217, 0]
click at [270, 365] on icon "button" at bounding box center [266, 362] width 11 height 11
type input "2"
type input "$458.00"
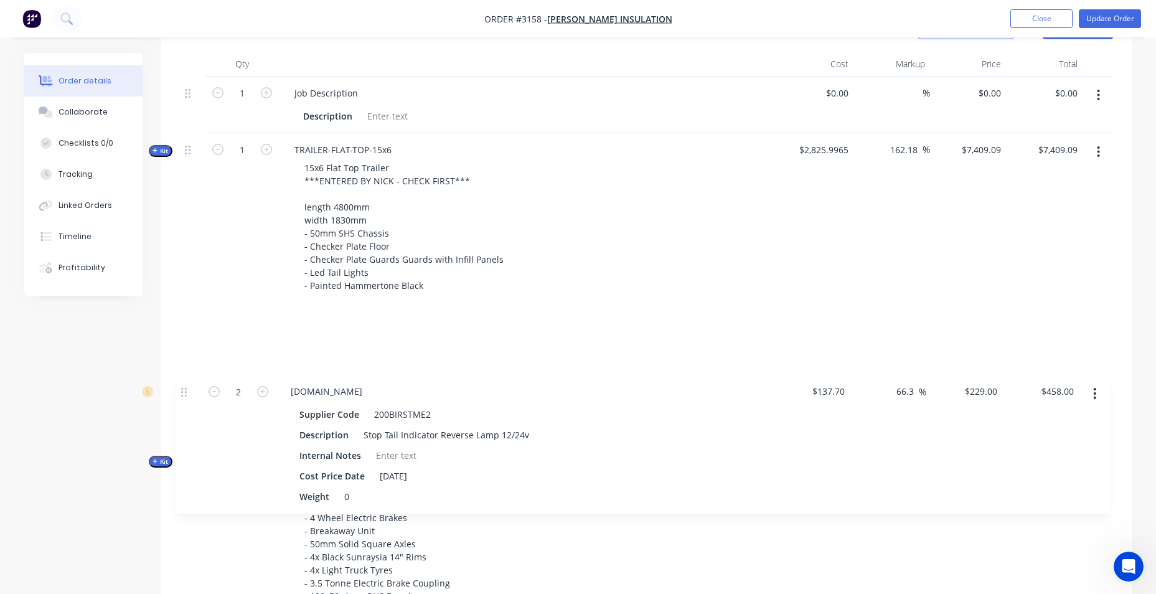
scroll to position [449, 0]
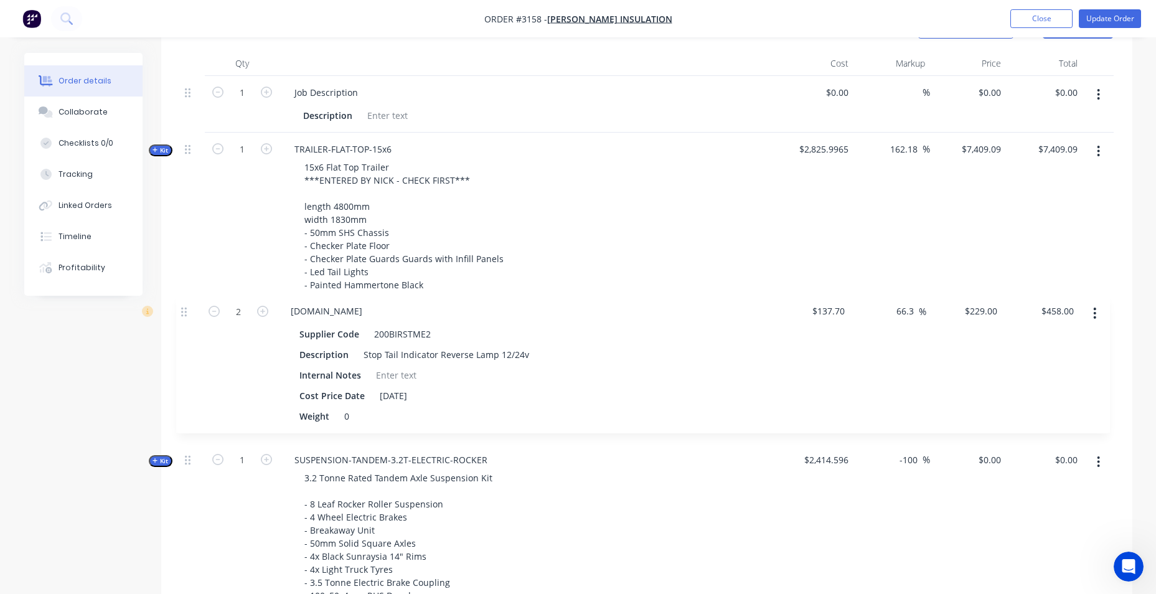
drag, startPoint x: 189, startPoint y: 368, endPoint x: 174, endPoint y: 315, distance: 54.8
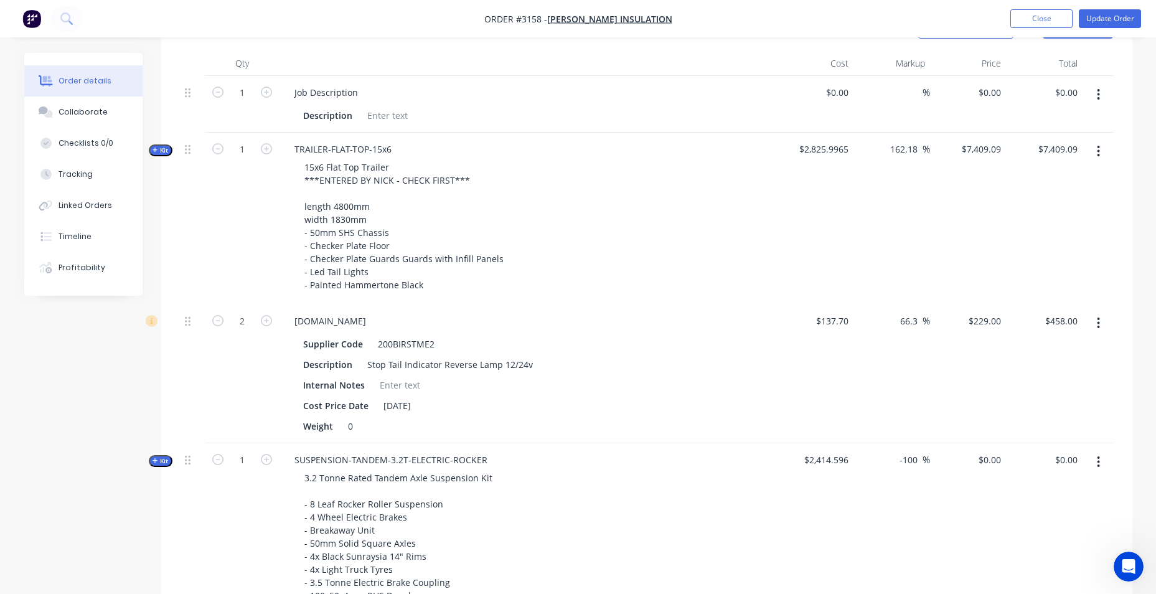
click at [1098, 324] on icon "button" at bounding box center [1098, 323] width 3 height 14
click at [1062, 441] on button "Delete" at bounding box center [1054, 430] width 118 height 25
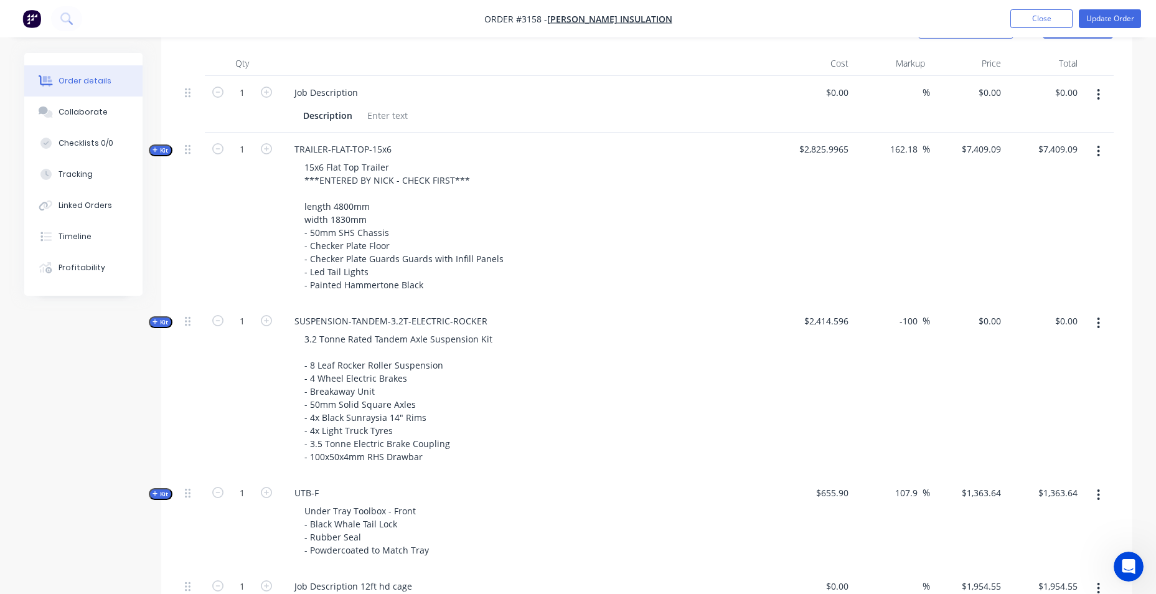
click at [154, 150] on icon "button" at bounding box center [155, 150] width 5 height 5
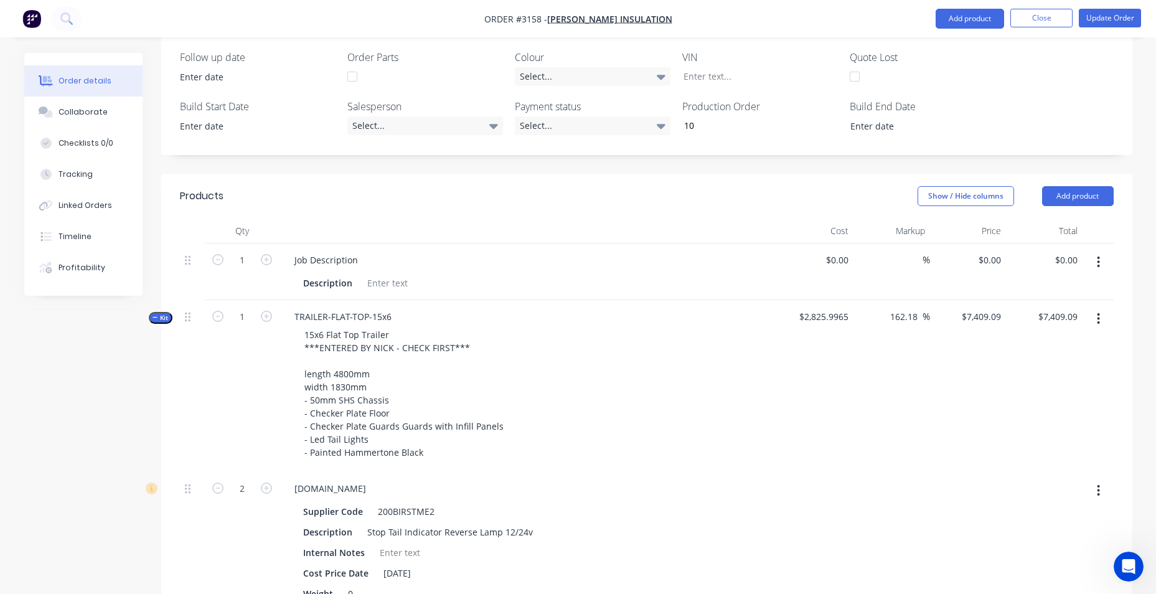
scroll to position [138, 0]
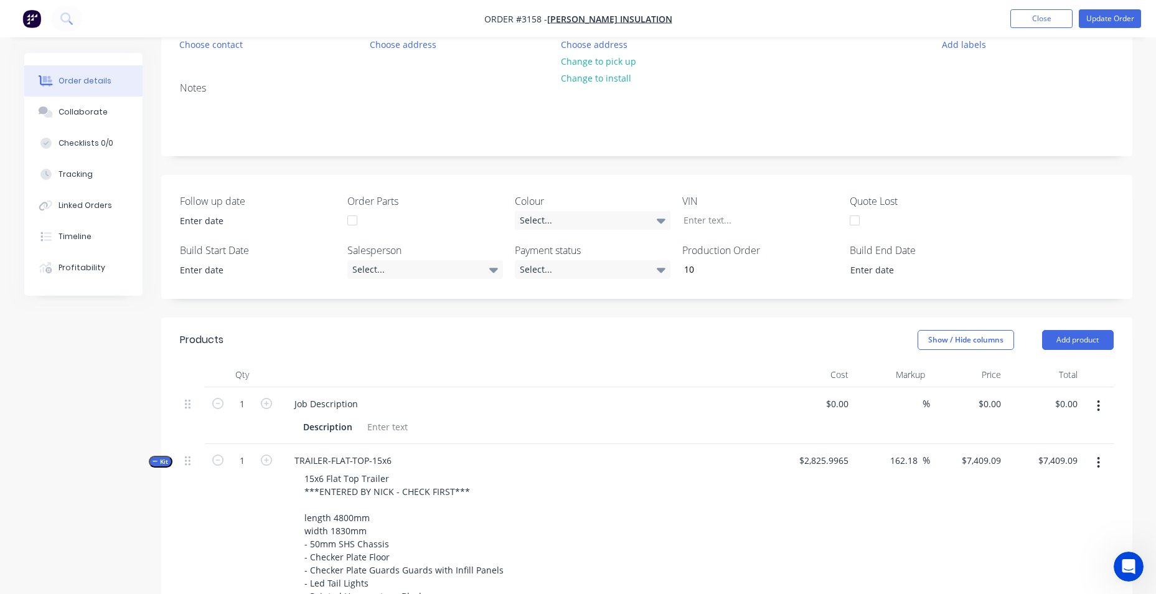
click at [154, 463] on icon "button" at bounding box center [156, 461] width 6 height 6
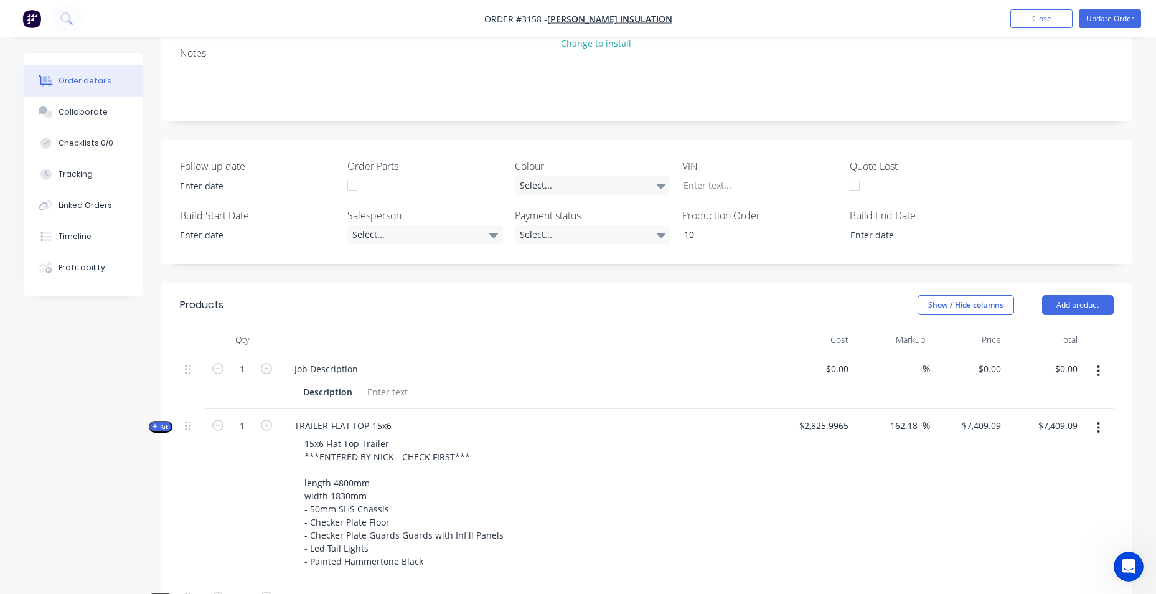
scroll to position [436, 0]
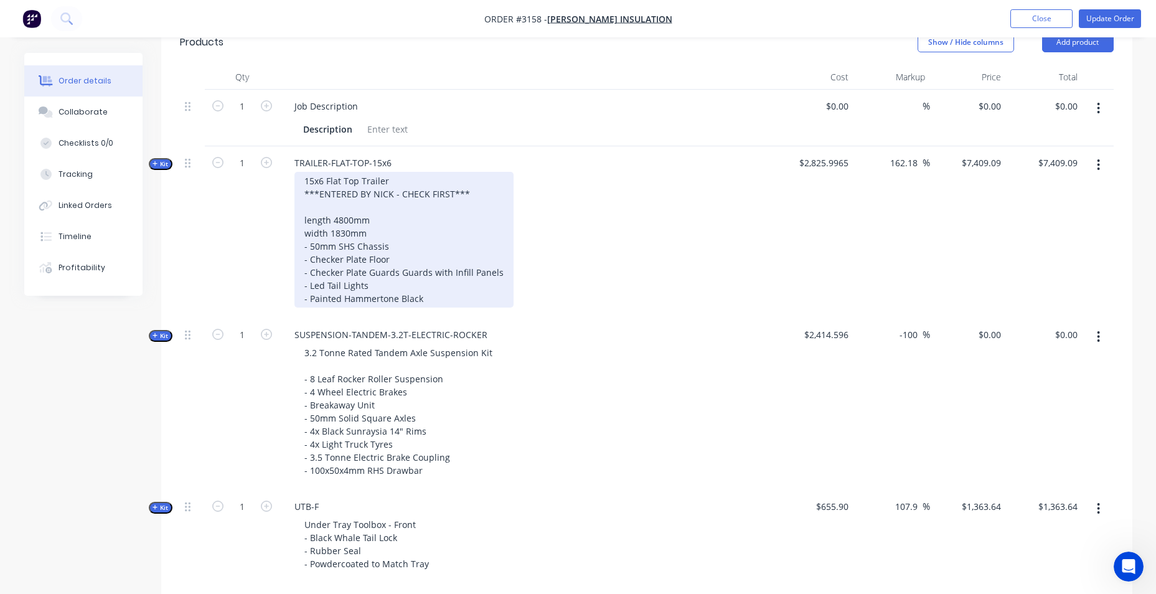
click at [436, 200] on div "15x6 Flat Top Trailer ***ENTERED BY NICK - CHECK FIRST*** length 4800mm width 1…" at bounding box center [403, 240] width 219 height 136
drag, startPoint x: 467, startPoint y: 188, endPoint x: 300, endPoint y: 196, distance: 167.0
click at [300, 196] on div "15x6 Flat Top Trailer ***ENTERED BY NICK - CHECK FIRST*** length 4800mm width 1…" at bounding box center [403, 240] width 219 height 136
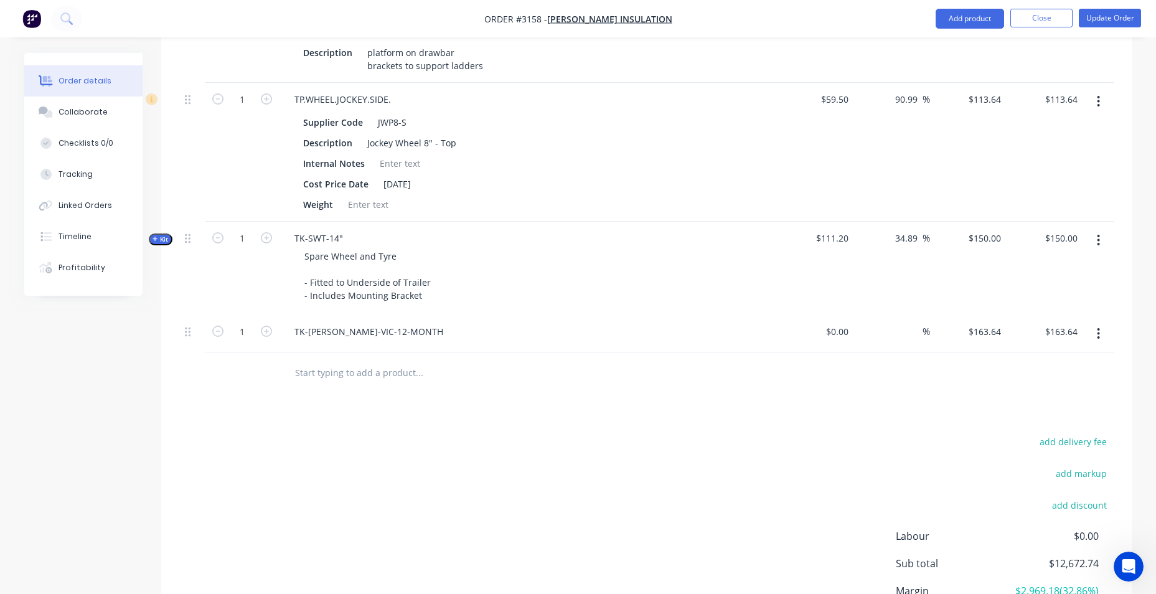
scroll to position [1203, 0]
